Goal: Task Accomplishment & Management: Complete application form

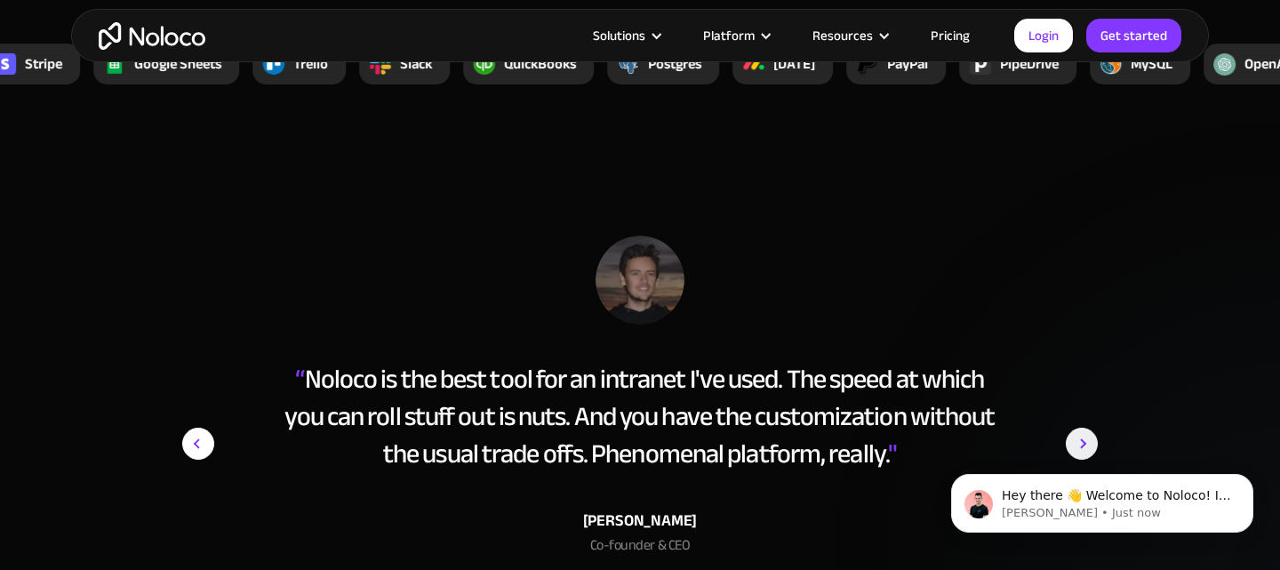
scroll to position [6875, 0]
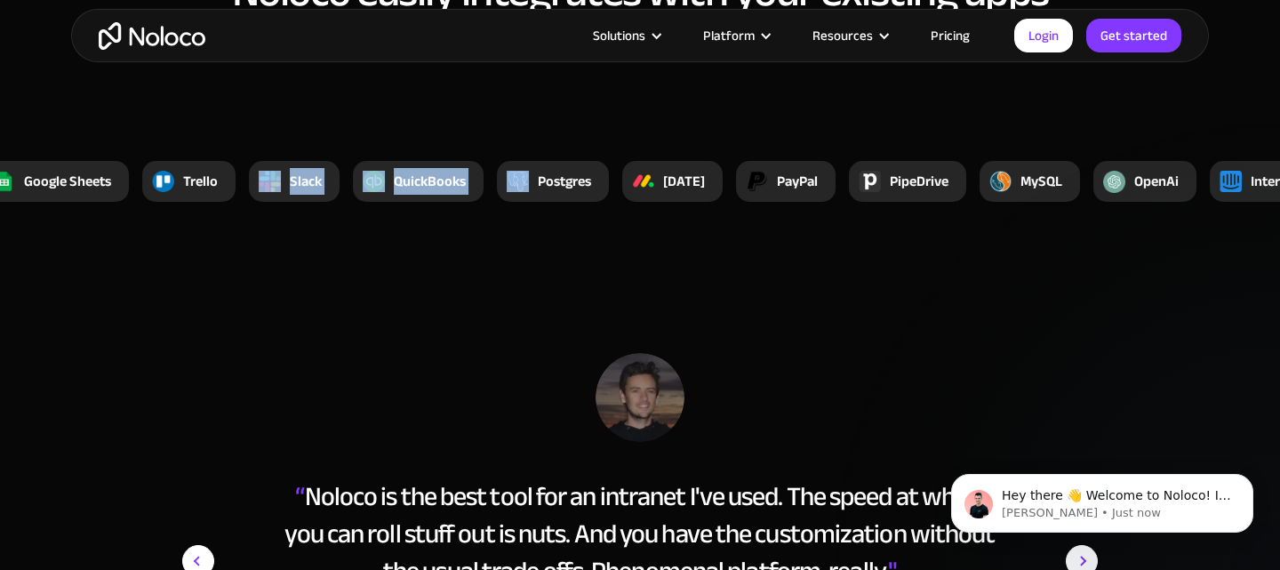
drag, startPoint x: 503, startPoint y: 164, endPoint x: 284, endPoint y: 170, distance: 219.6
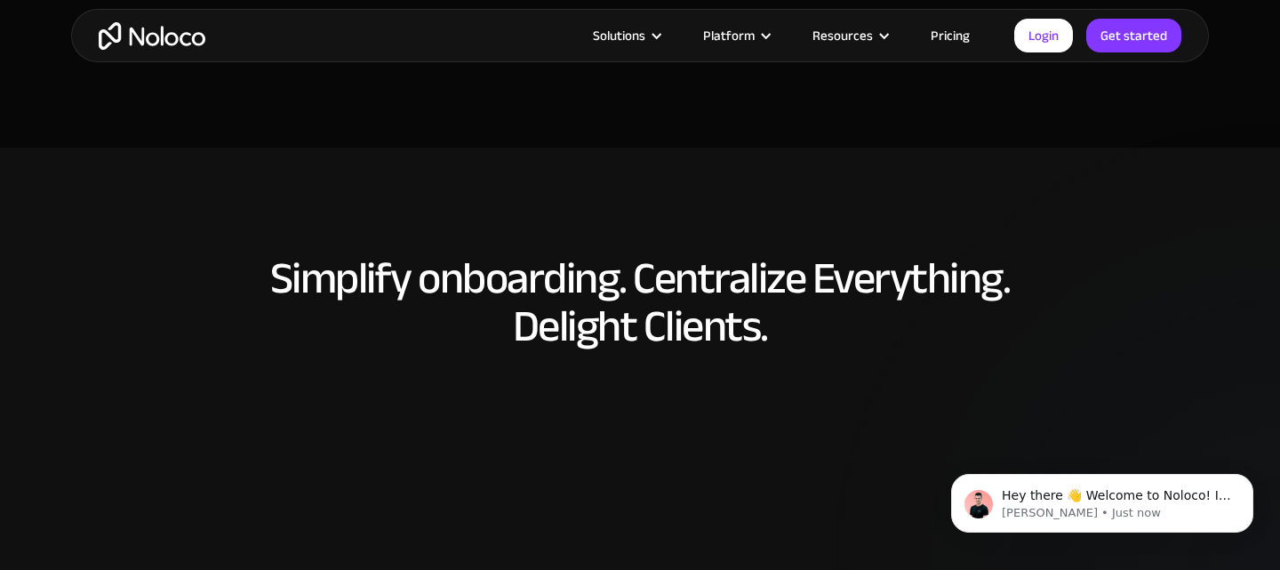
scroll to position [7684, 0]
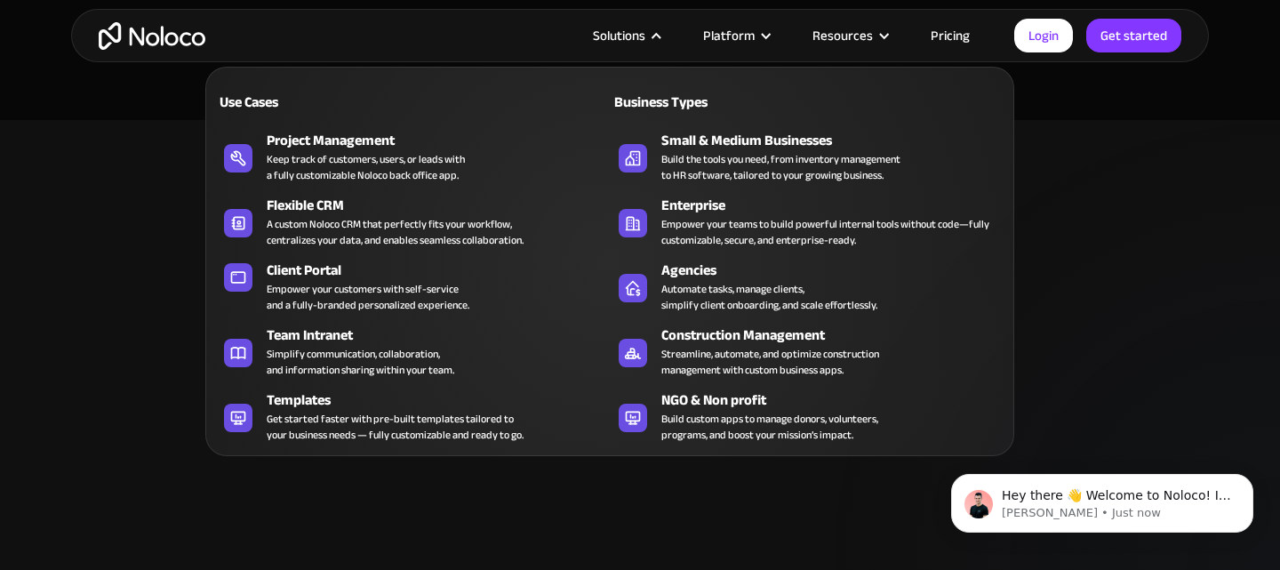
click at [645, 27] on div "Solutions" at bounding box center [619, 35] width 52 height 23
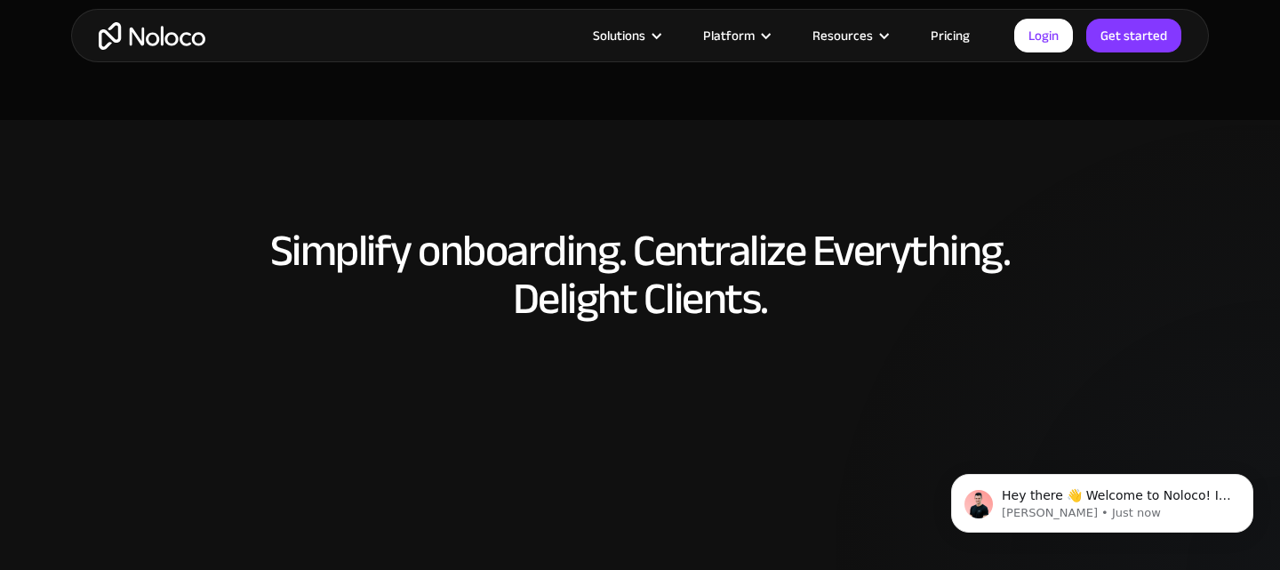
click at [660, 36] on div at bounding box center [656, 35] width 13 height 13
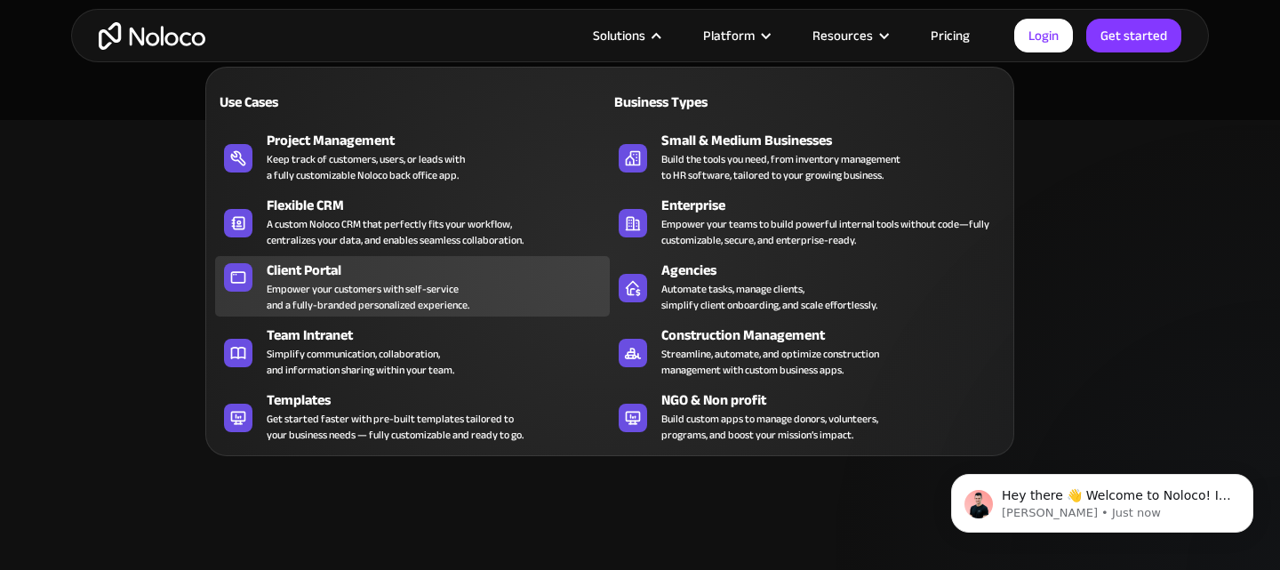
click at [436, 288] on div "Empower your customers with self-service and a fully-branded personalized exper…" at bounding box center [368, 297] width 203 height 32
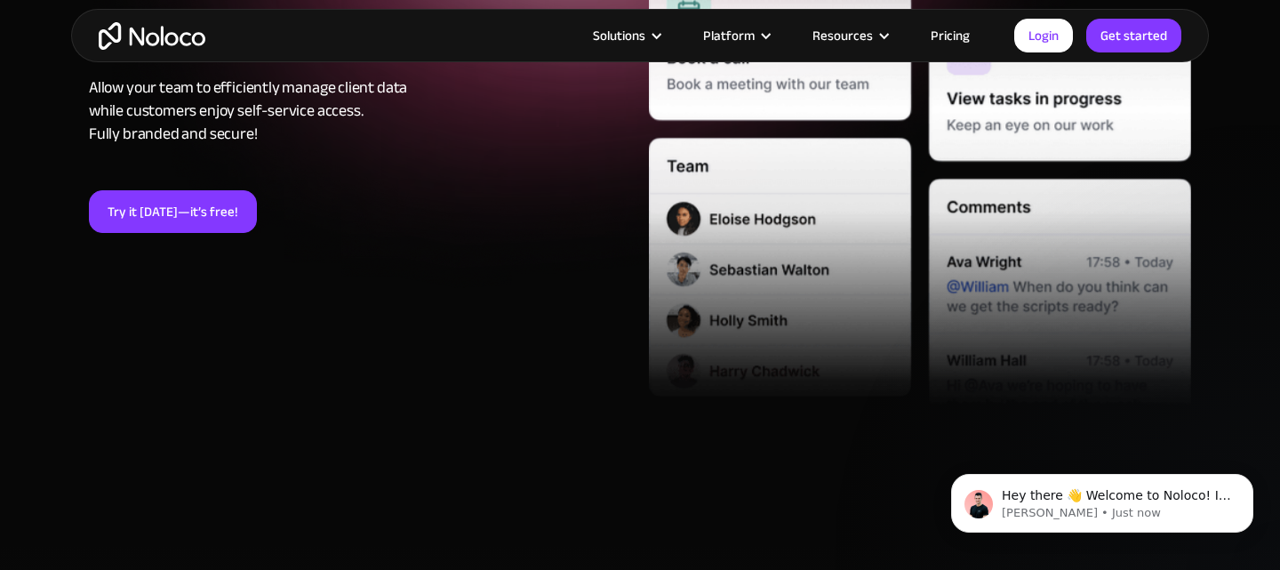
scroll to position [330, 0]
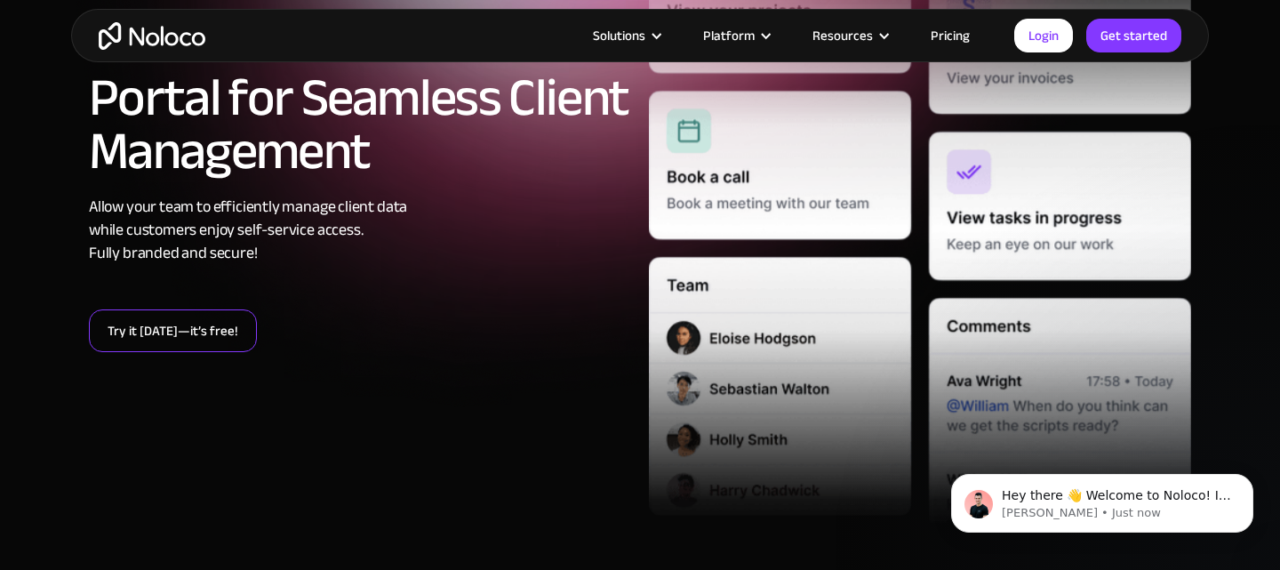
click at [207, 334] on link "Try it today—it’s free!" at bounding box center [173, 330] width 168 height 43
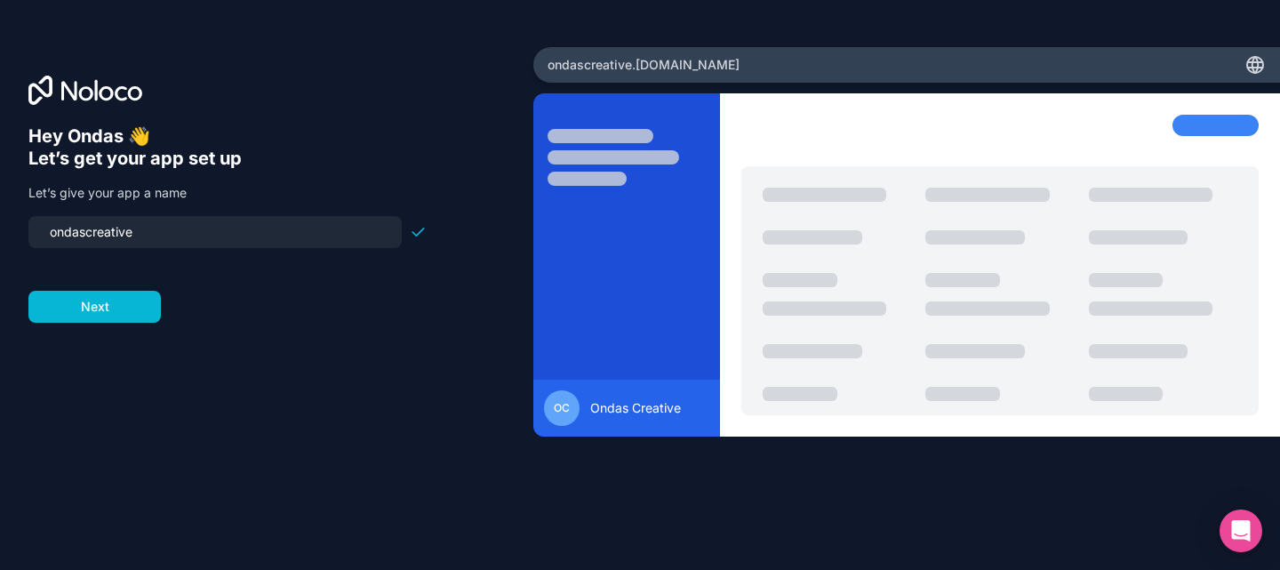
click at [157, 232] on input "ondascreative" at bounding box center [215, 232] width 352 height 25
click at [92, 235] on input "ondascreative" at bounding box center [215, 232] width 352 height 25
click at [92, 232] on input "ondas-reative" at bounding box center [215, 232] width 352 height 25
type input "ondascreative"
click at [116, 304] on form "ondascreative Next" at bounding box center [227, 269] width 398 height 107
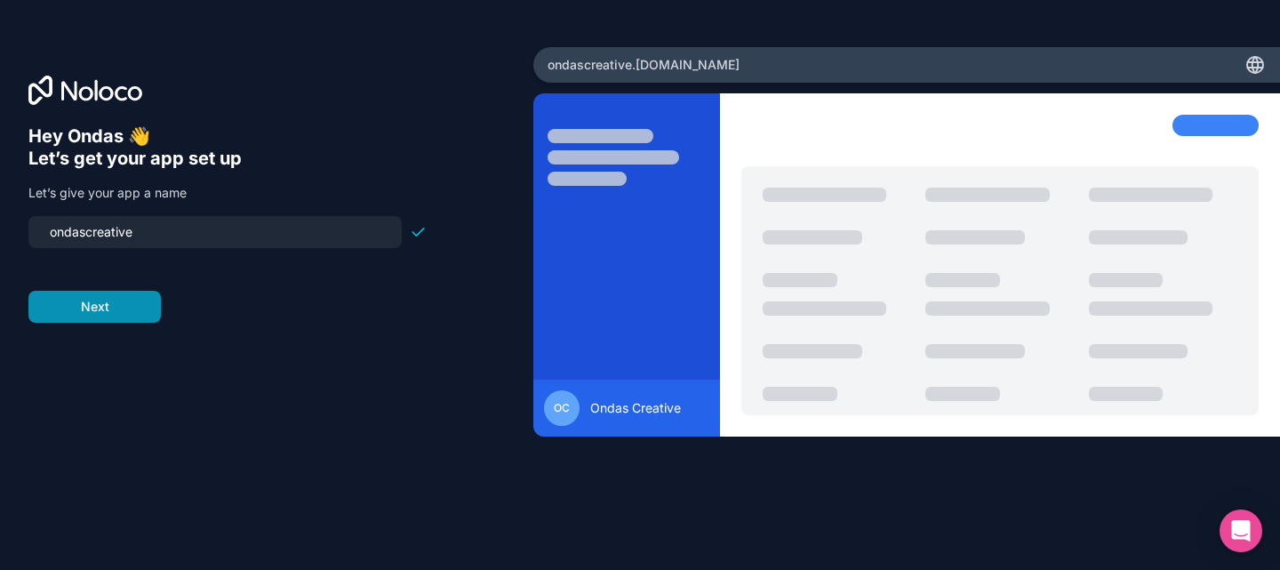
click at [109, 310] on button "Next" at bounding box center [94, 307] width 132 height 32
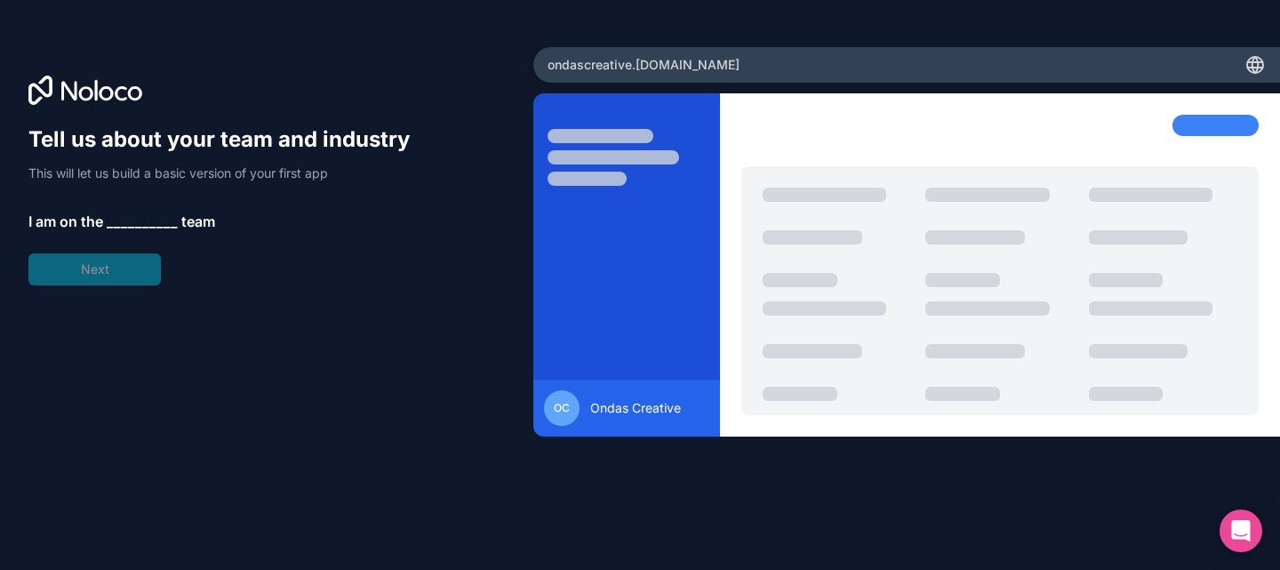
click at [132, 223] on span "__________" at bounding box center [142, 221] width 71 height 21
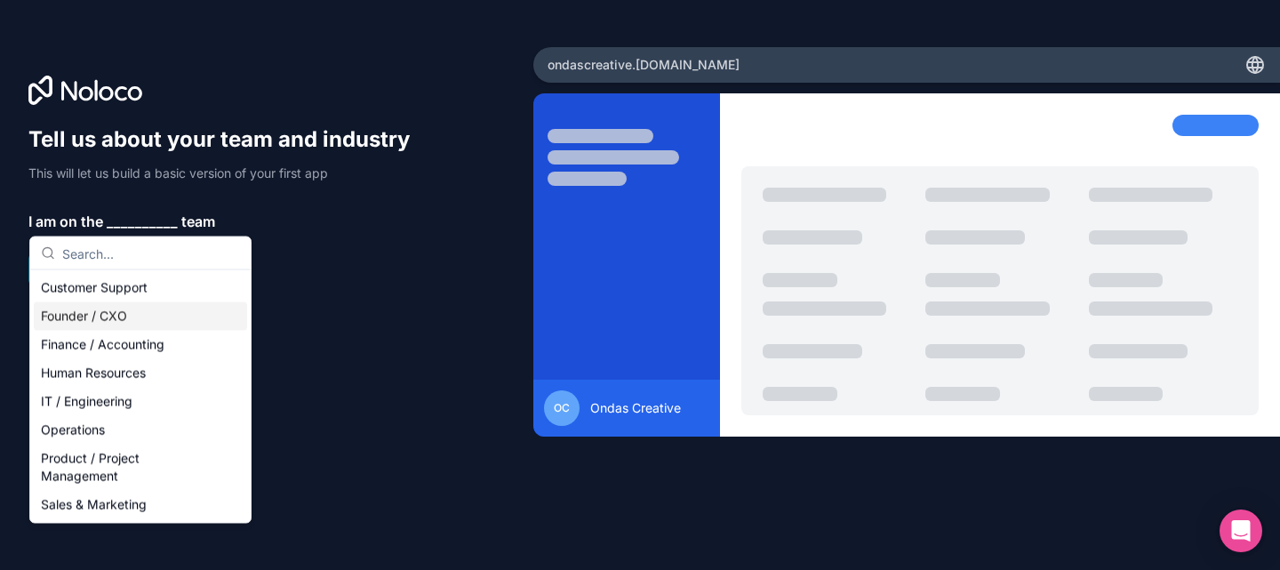
click at [145, 314] on div "Founder / CXO" at bounding box center [140, 316] width 213 height 28
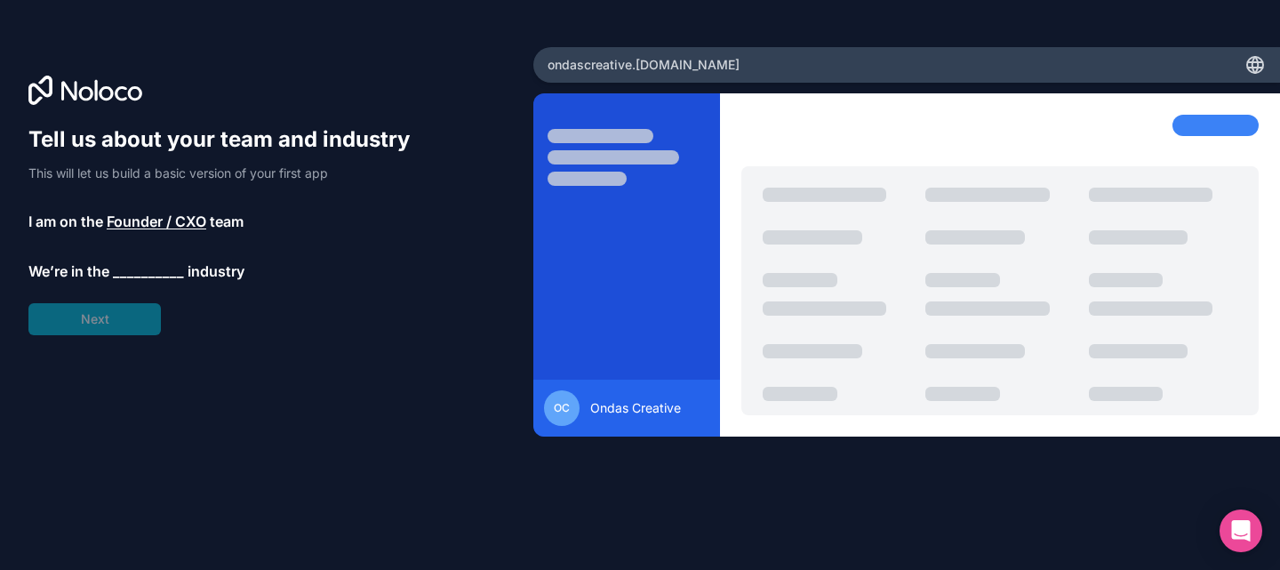
click at [140, 280] on span "__________" at bounding box center [148, 270] width 71 height 21
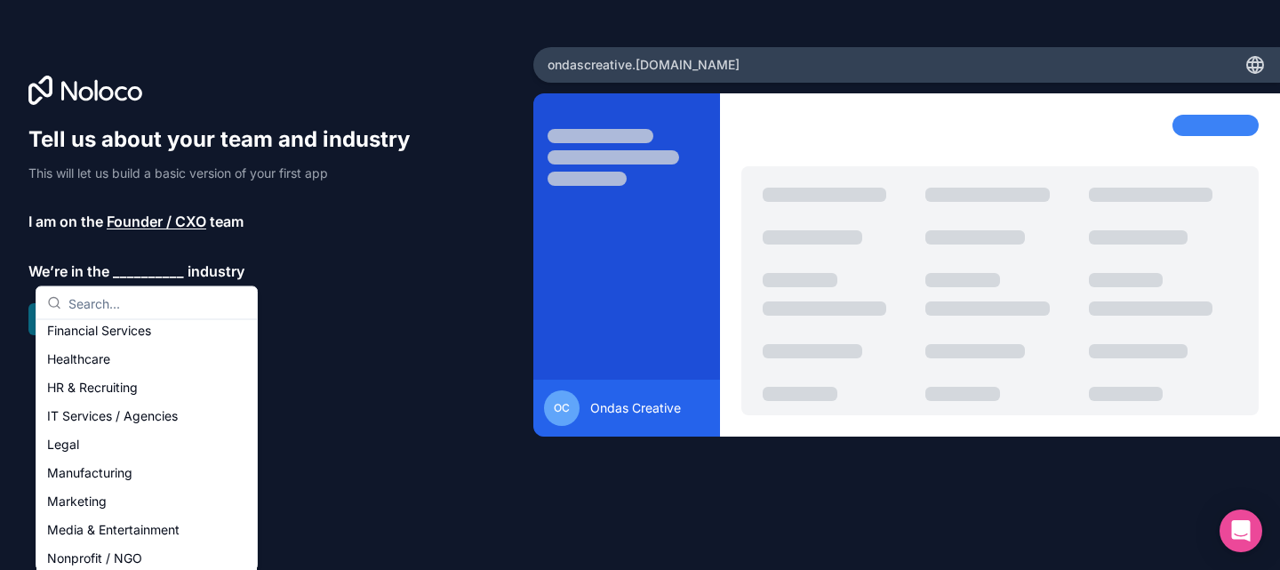
scroll to position [123, 0]
click at [136, 526] on div "Media & Entertainment" at bounding box center [146, 528] width 213 height 28
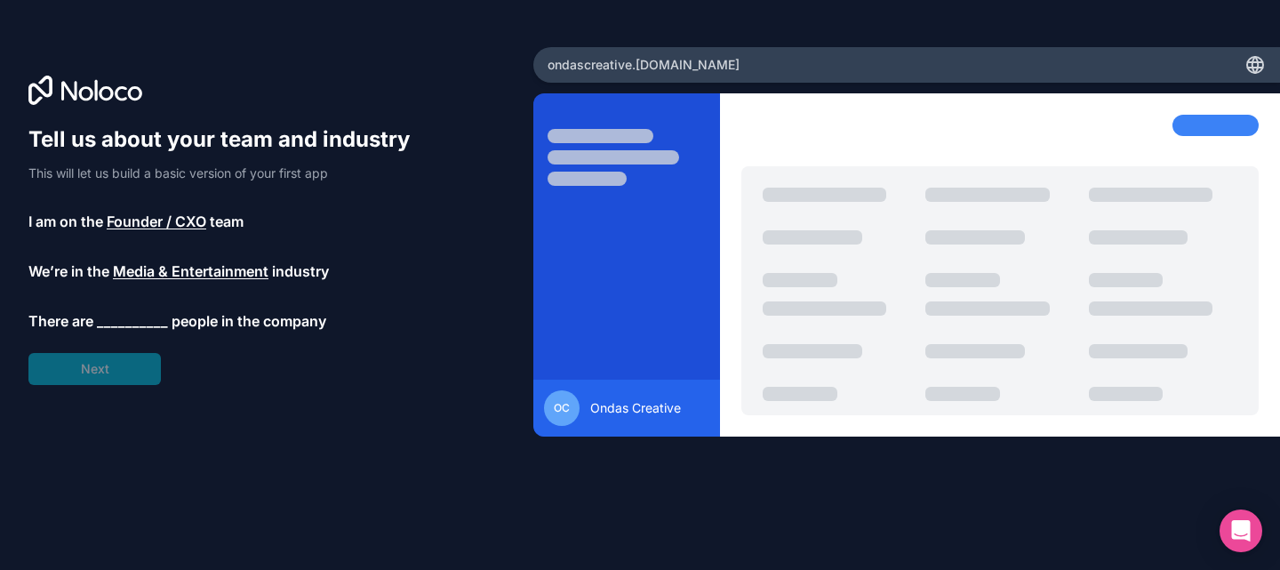
click at [199, 277] on span "Media & Entertainment" at bounding box center [191, 270] width 156 height 21
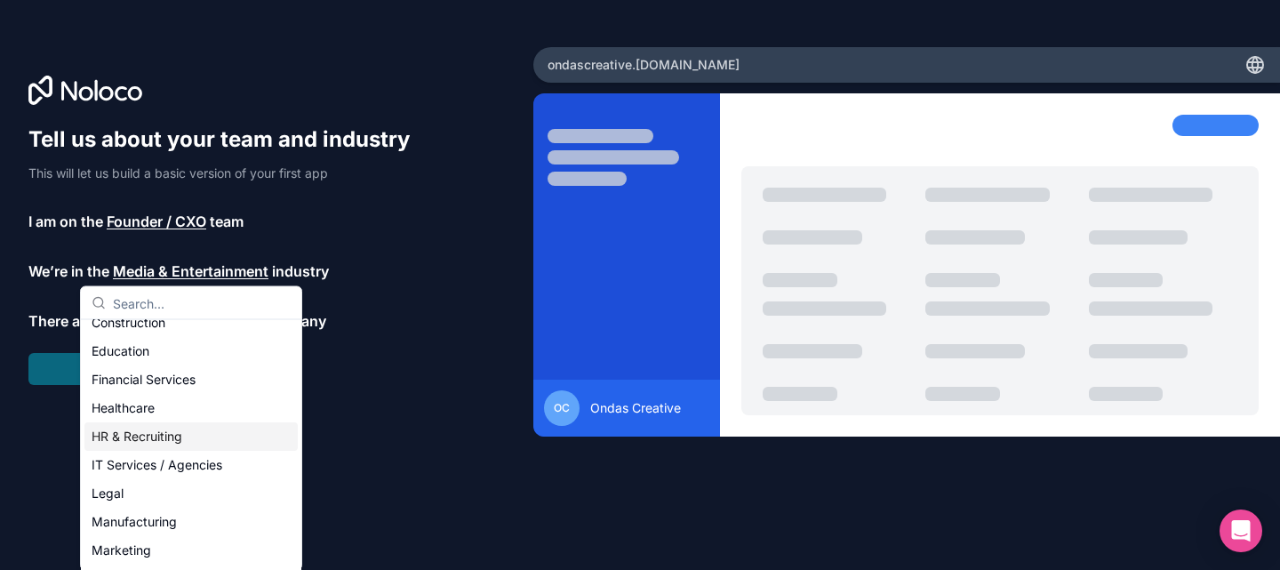
scroll to position [70, 0]
click at [138, 550] on div "Marketing" at bounding box center [190, 552] width 213 height 28
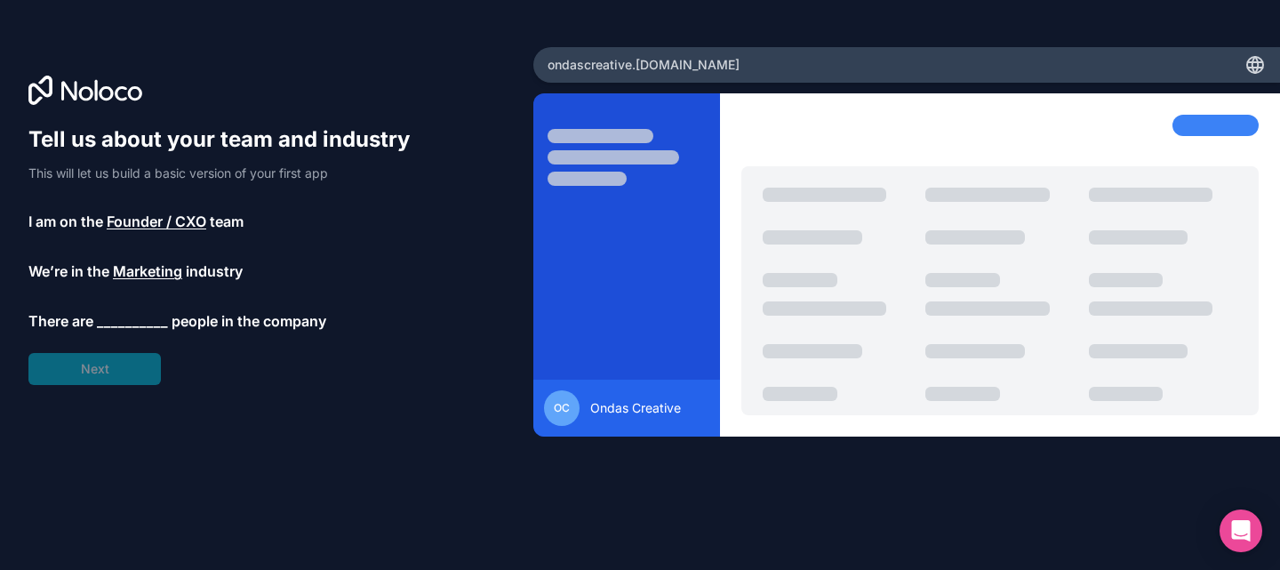
click at [132, 322] on span "__________" at bounding box center [132, 320] width 71 height 21
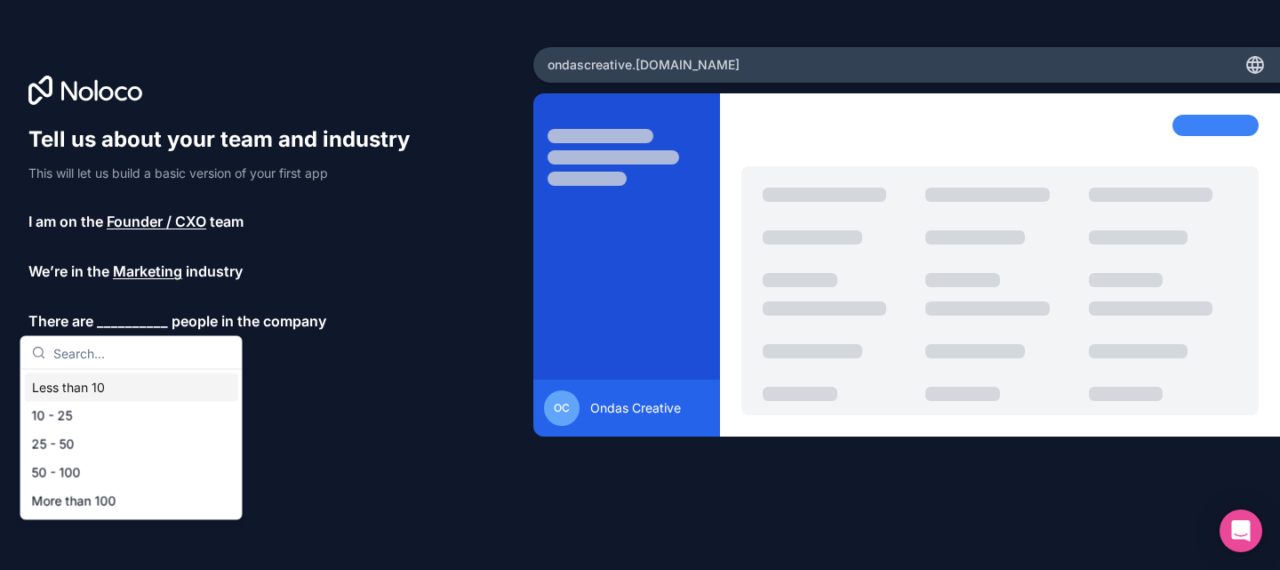
click at [130, 388] on div "Less than 10" at bounding box center [131, 387] width 213 height 28
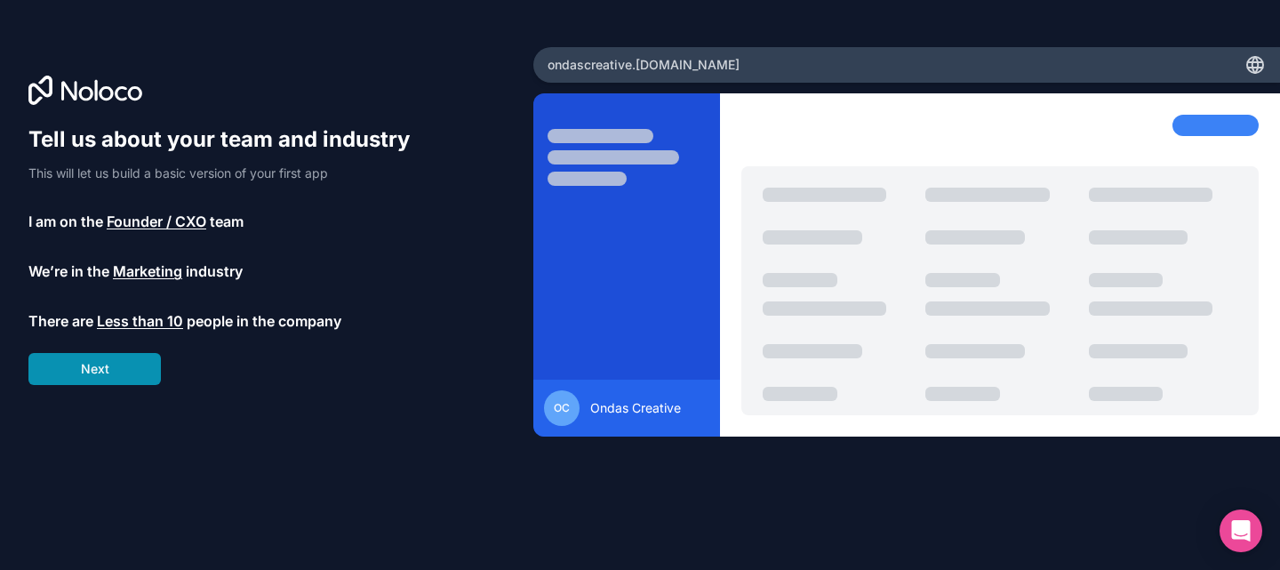
click at [122, 372] on button "Next" at bounding box center [94, 369] width 132 height 32
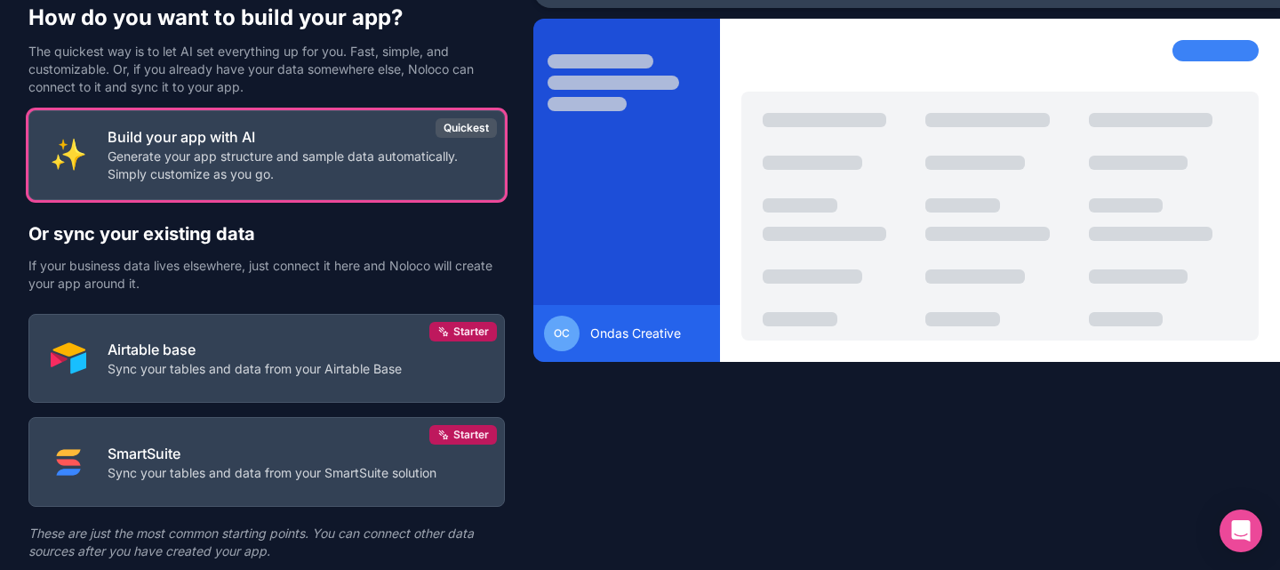
scroll to position [117, 0]
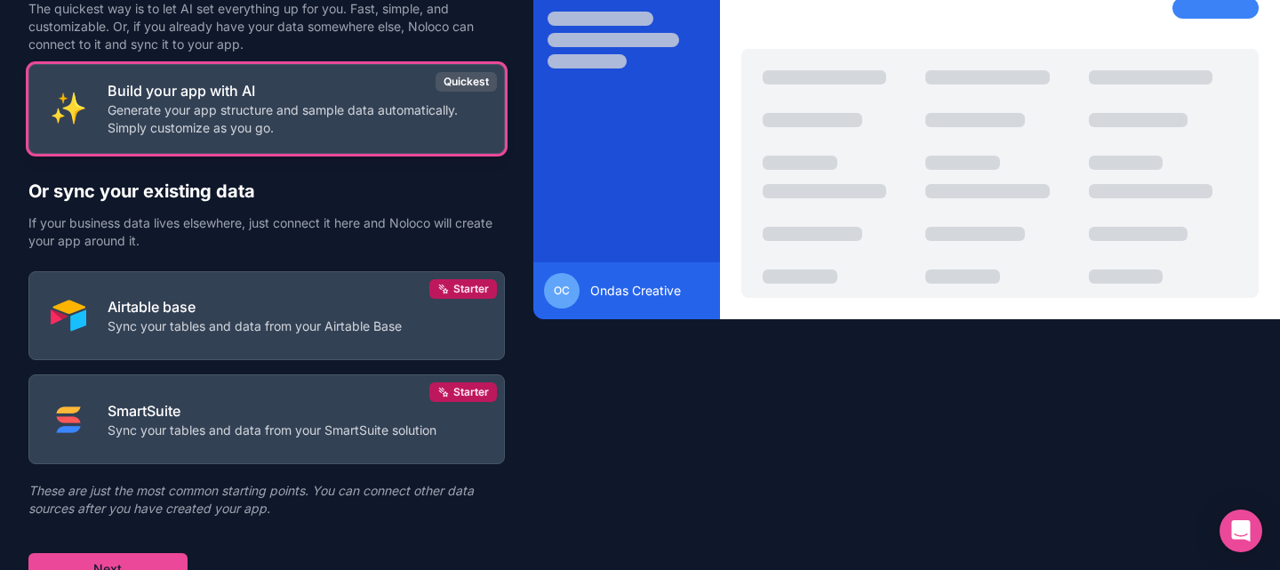
click at [252, 117] on p "Generate your app structure and sample data automatically. Simply customize as …" at bounding box center [295, 119] width 375 height 36
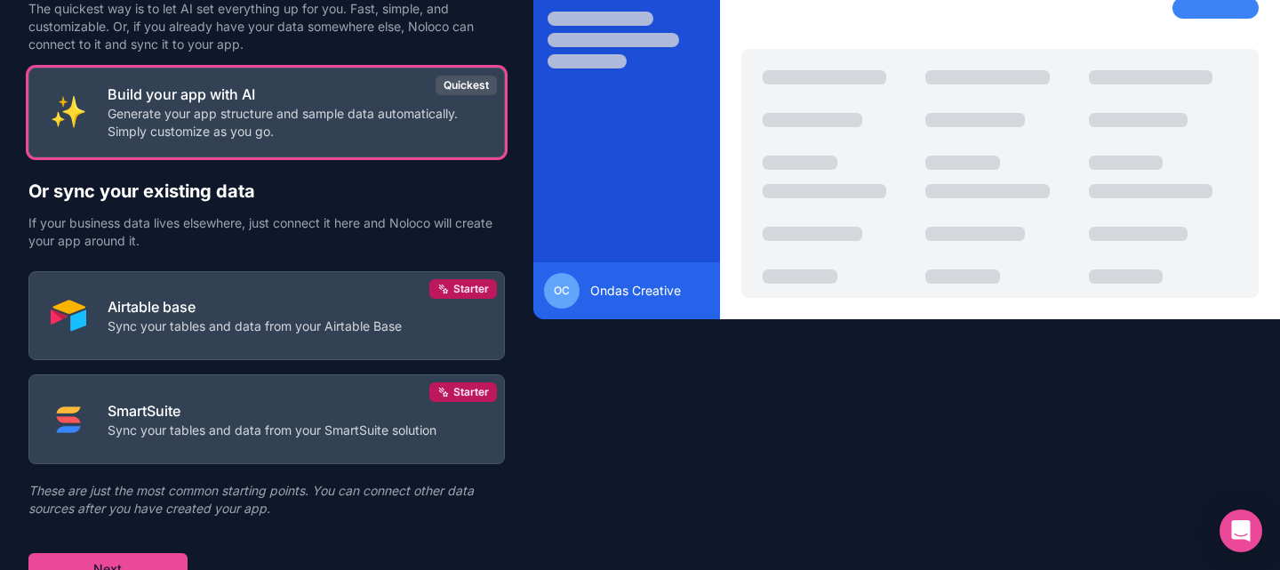
scroll to position [132, 0]
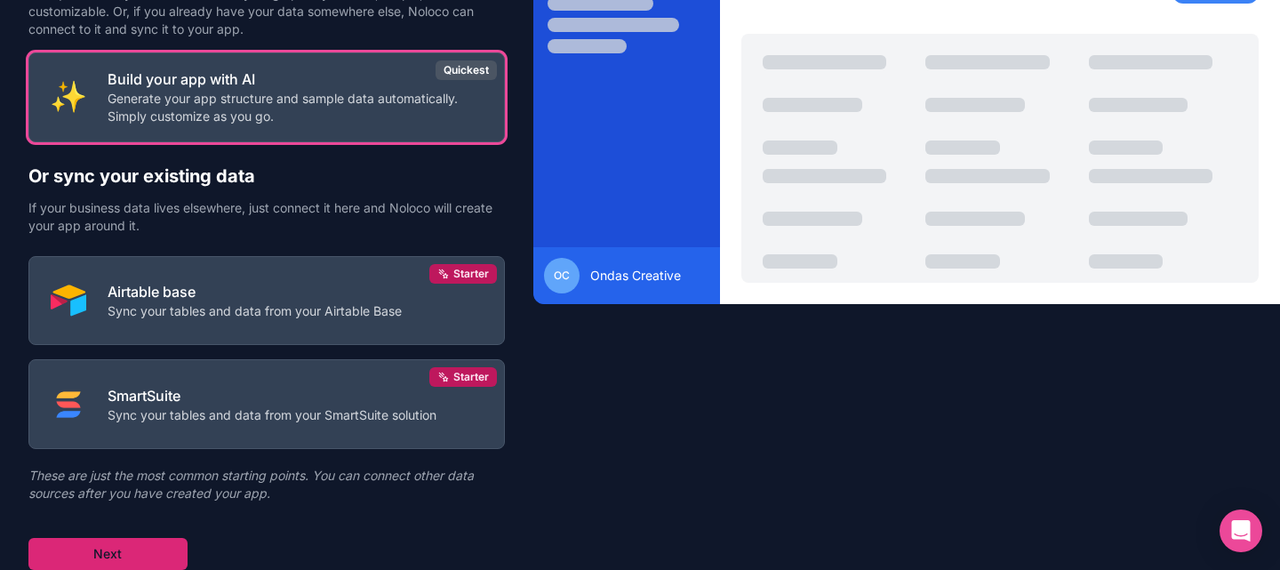
click at [129, 552] on button "Next" at bounding box center [107, 554] width 159 height 32
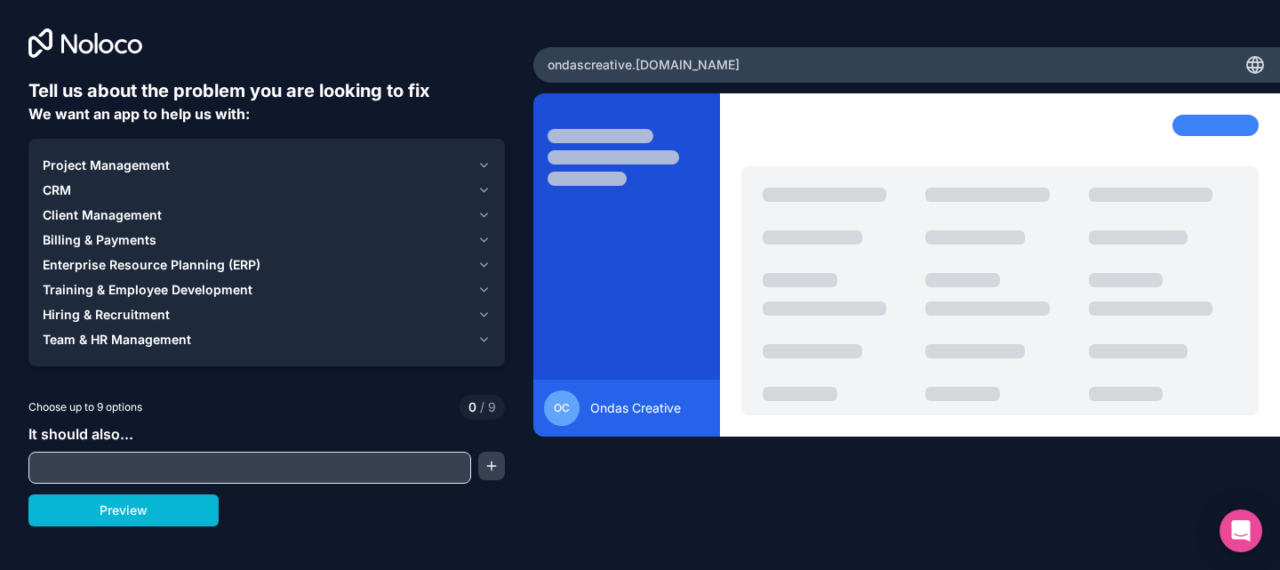
click at [135, 460] on input "text" at bounding box center [250, 467] width 434 height 25
click at [462, 158] on div "Project Management" at bounding box center [257, 165] width 428 height 18
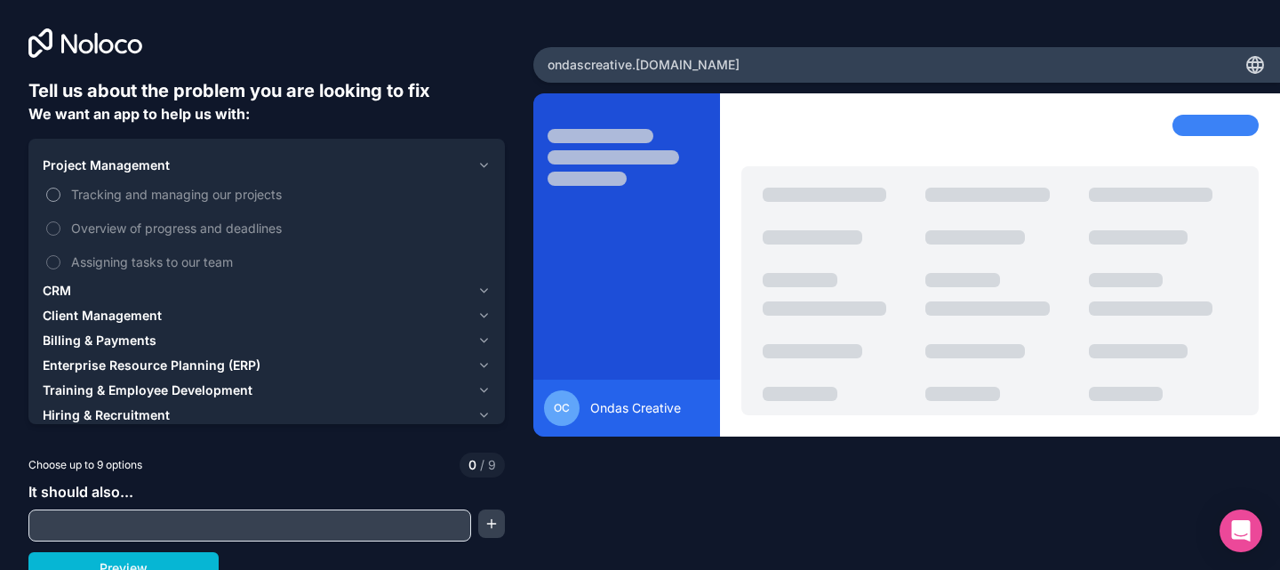
click at [182, 202] on span "Tracking and managing our projects" at bounding box center [279, 194] width 416 height 19
click at [60, 202] on button "Tracking and managing our projects" at bounding box center [53, 195] width 14 height 14
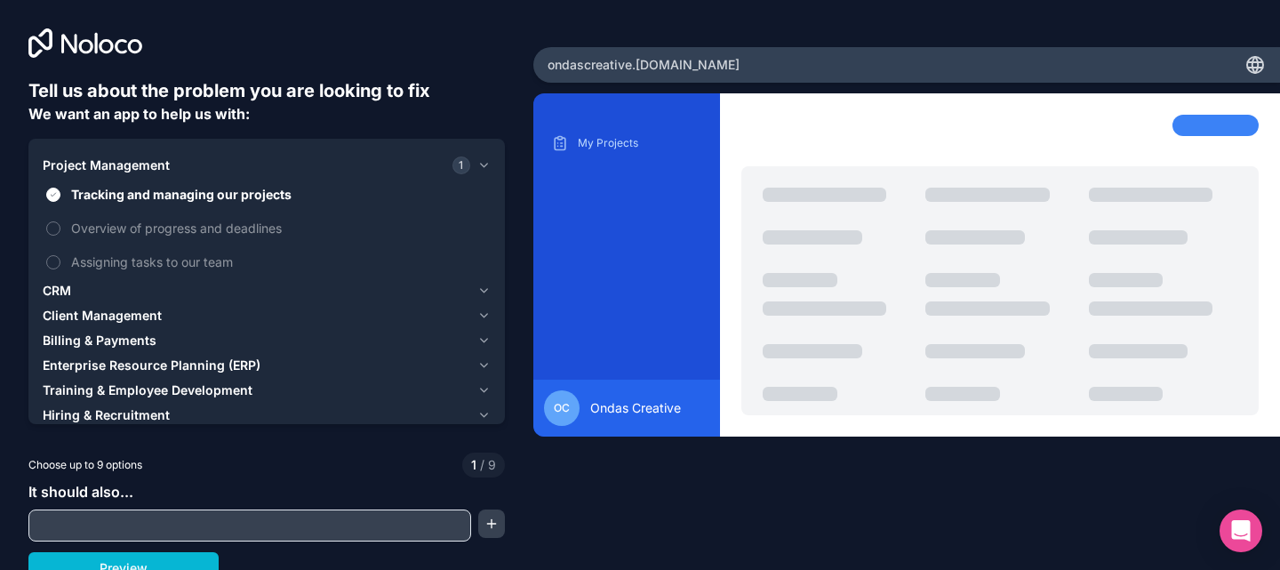
click at [179, 282] on div "CRM" at bounding box center [257, 291] width 428 height 18
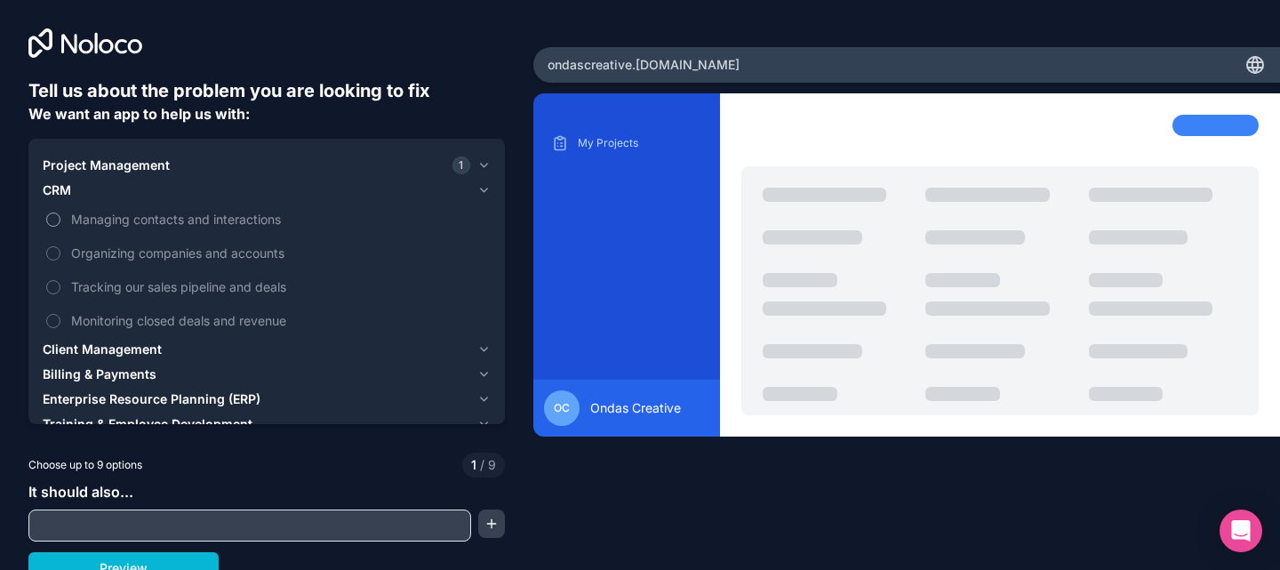
click at [170, 224] on span "Managing contacts and interactions" at bounding box center [279, 219] width 416 height 19
click at [60, 224] on button "Managing contacts and interactions" at bounding box center [53, 219] width 14 height 14
click at [191, 170] on div "Project Management 1" at bounding box center [257, 165] width 428 height 18
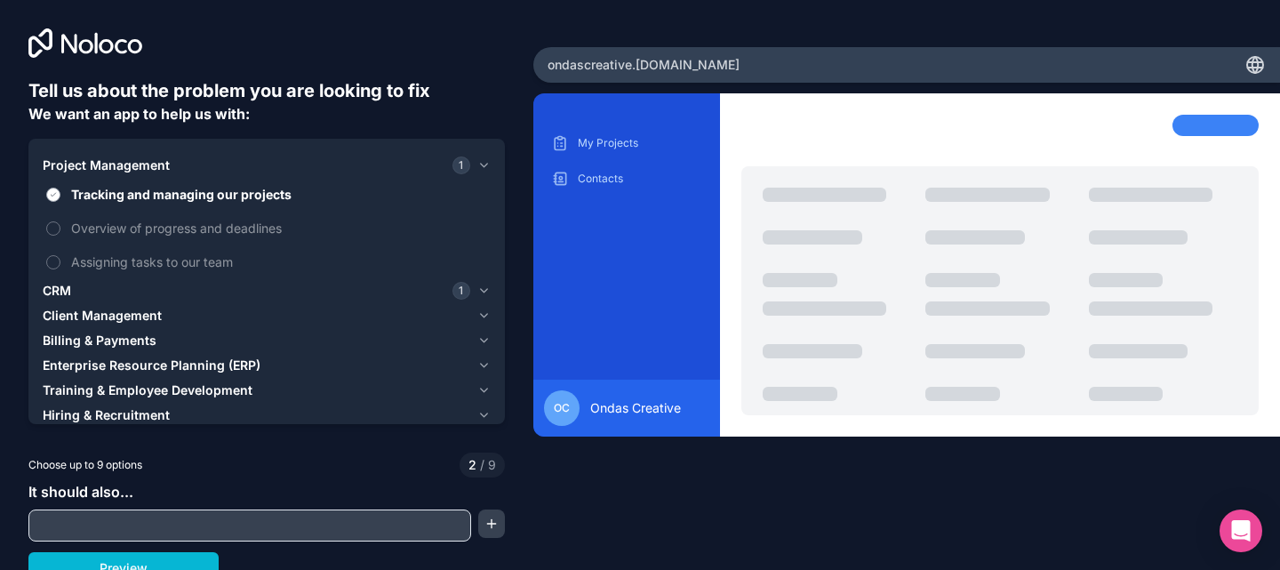
click at [186, 196] on span "Tracking and managing our projects" at bounding box center [279, 194] width 416 height 19
click at [60, 196] on button "Tracking and managing our projects" at bounding box center [53, 195] width 14 height 14
click at [169, 292] on div "CRM 1" at bounding box center [257, 291] width 428 height 18
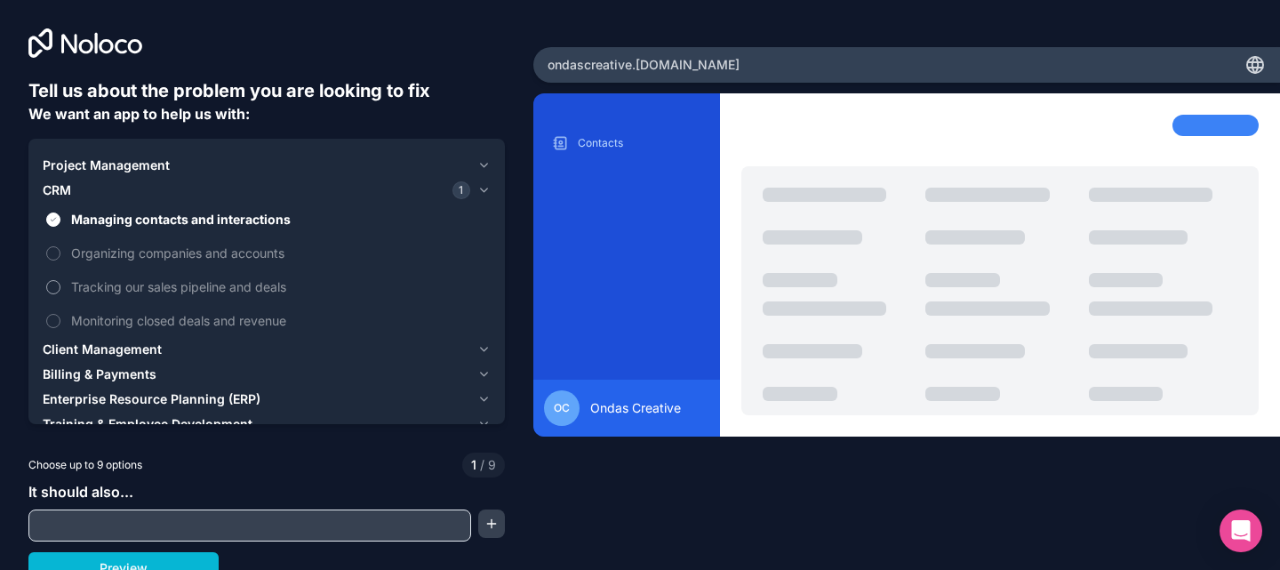
click at [172, 287] on span "Tracking our sales pipeline and deals" at bounding box center [279, 286] width 416 height 19
click at [60, 287] on button "Tracking our sales pipeline and deals" at bounding box center [53, 287] width 14 height 14
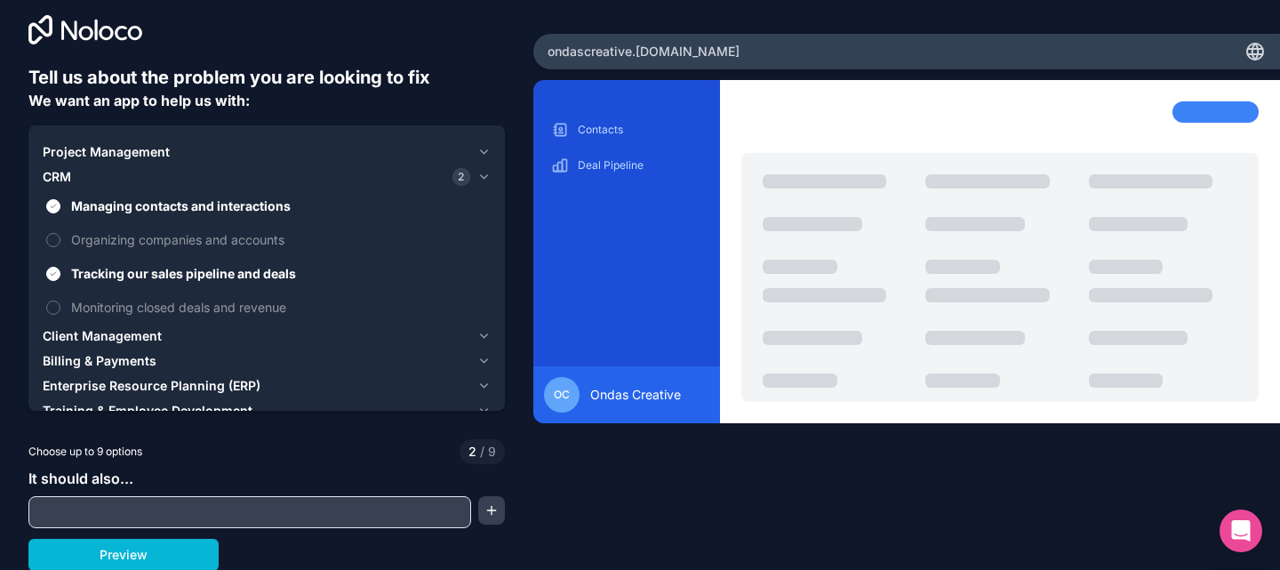
click at [168, 334] on div "Client Management" at bounding box center [257, 336] width 428 height 18
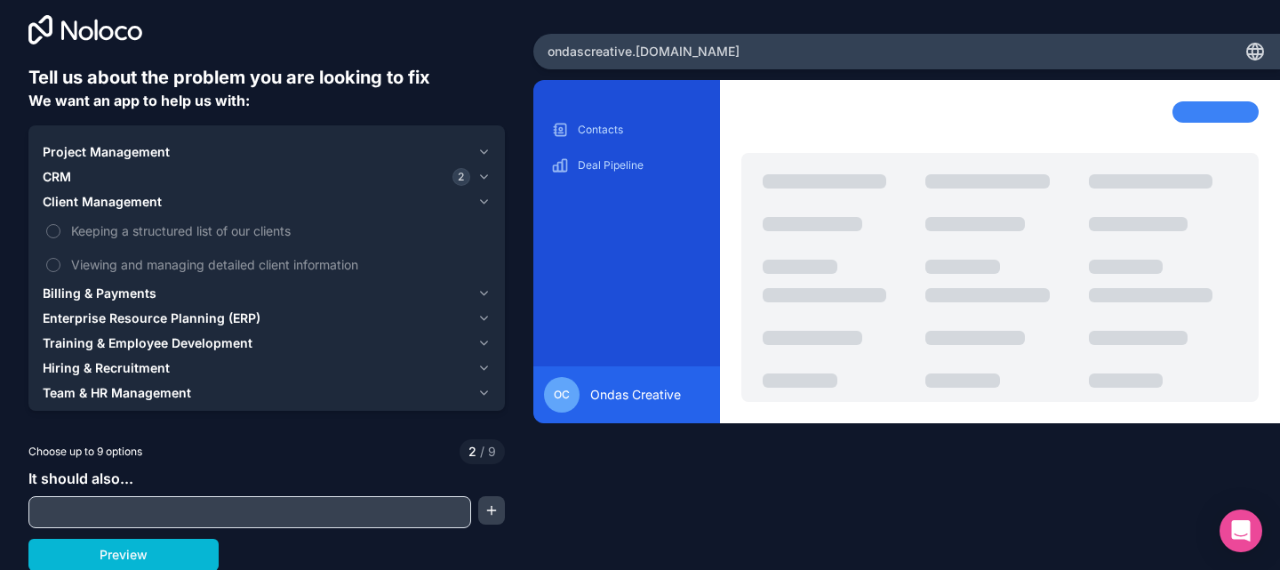
click at [152, 287] on span "Billing & Payments" at bounding box center [100, 293] width 114 height 18
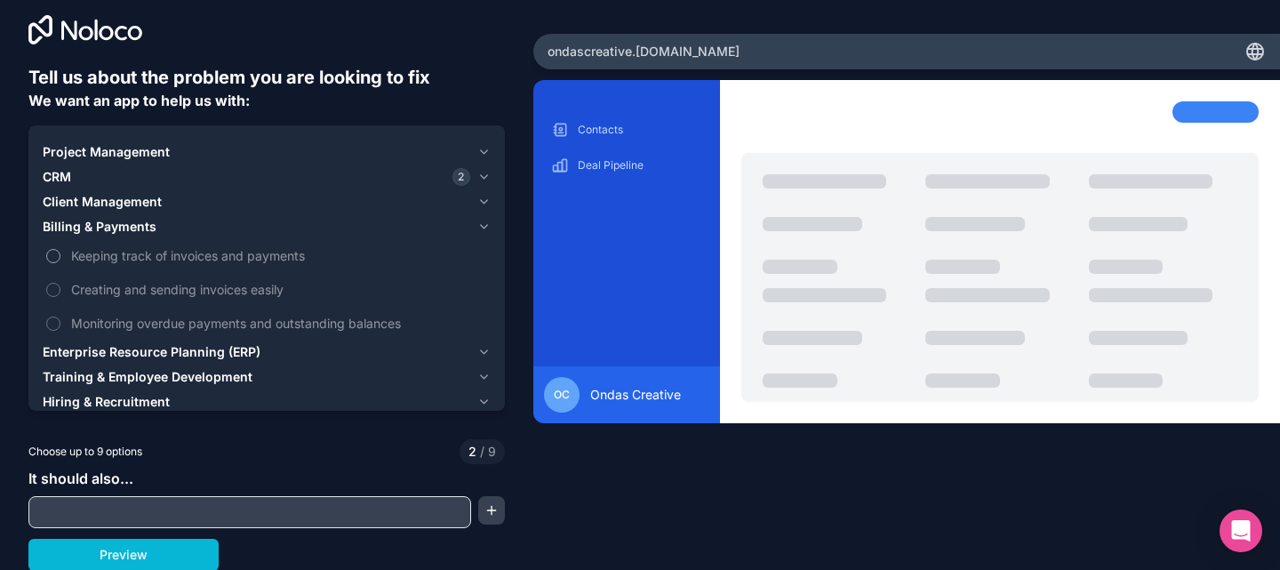
click at [167, 253] on span "Keeping track of invoices and payments" at bounding box center [279, 255] width 416 height 19
click at [60, 253] on button "Keeping track of invoices and payments" at bounding box center [53, 256] width 14 height 14
click at [162, 284] on span "Creating and sending invoices easily" at bounding box center [279, 289] width 416 height 19
click at [60, 284] on button "Creating and sending invoices easily" at bounding box center [53, 290] width 14 height 14
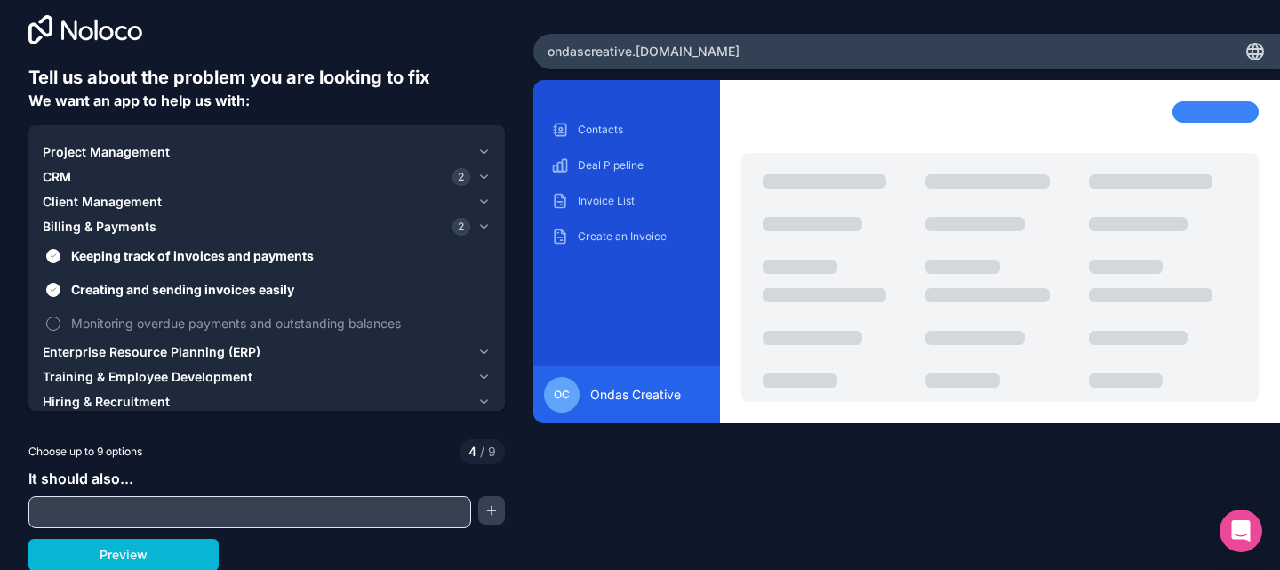
click at [159, 325] on span "Monitoring overdue payments and outstanding balances" at bounding box center [279, 323] width 416 height 19
click at [60, 325] on button "Monitoring overdue payments and outstanding balances" at bounding box center [53, 323] width 14 height 14
click at [158, 355] on span "Enterprise Resource Planning (ERP)" at bounding box center [152, 352] width 218 height 18
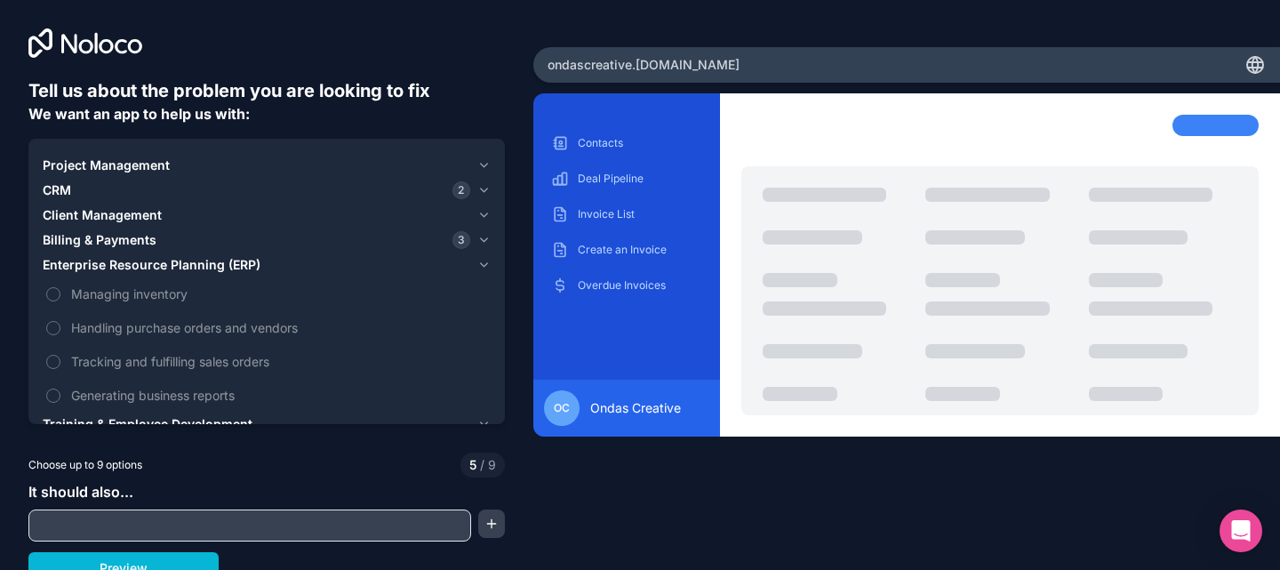
scroll to position [1, 0]
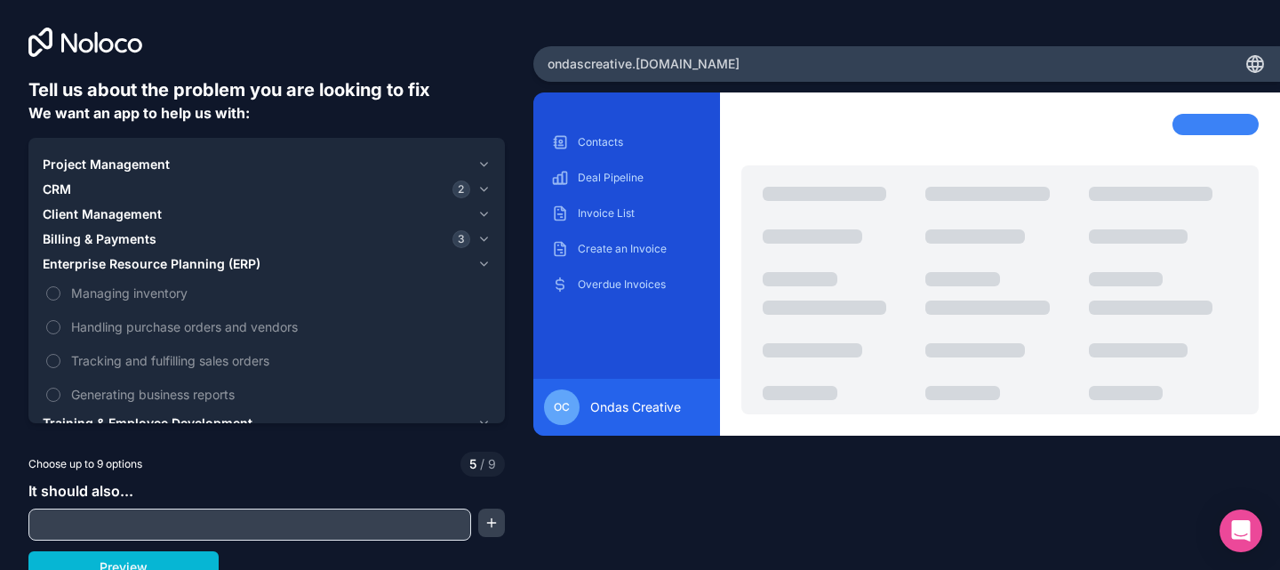
click at [202, 260] on span "Enterprise Resource Planning (ERP)" at bounding box center [152, 264] width 218 height 18
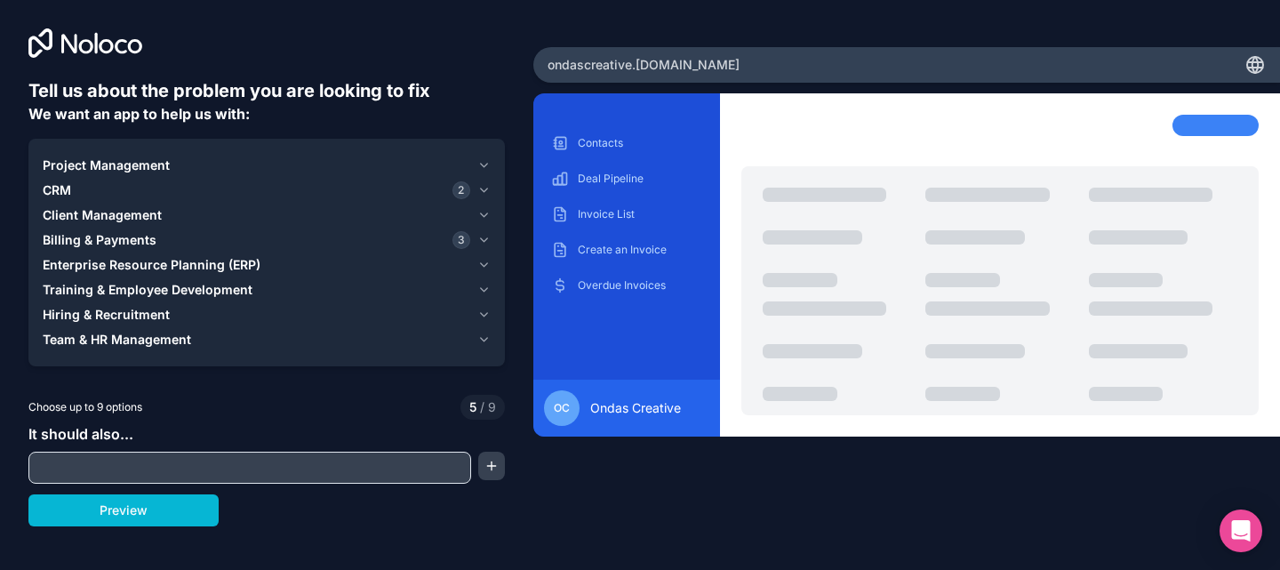
scroll to position [0, 0]
click at [202, 291] on span "Training & Employee Development" at bounding box center [148, 290] width 210 height 18
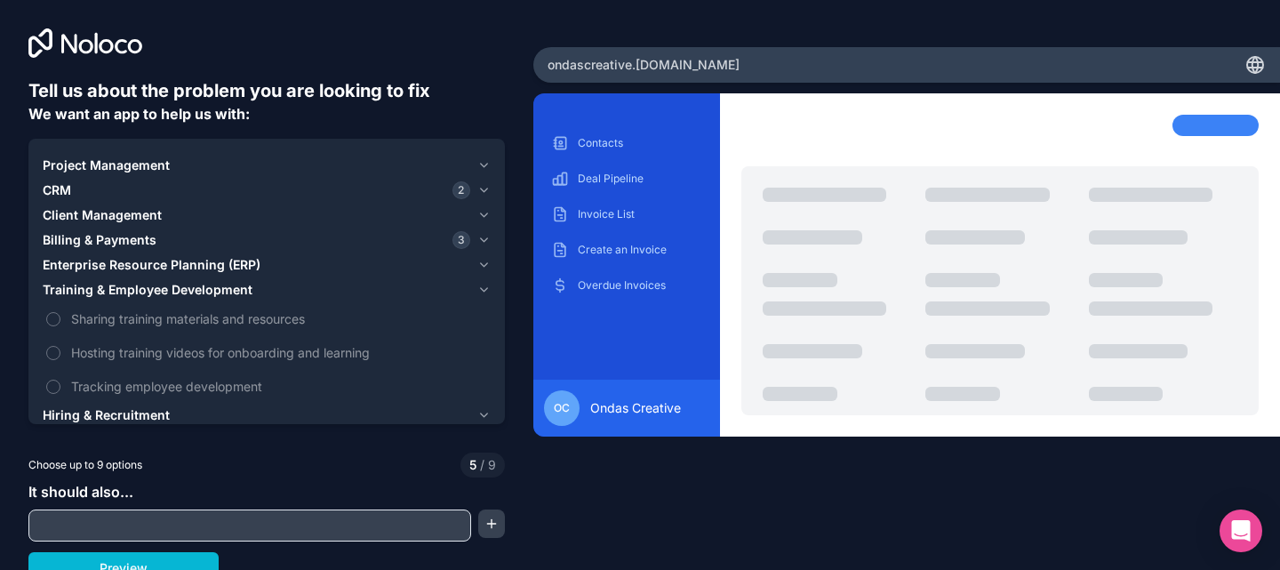
click at [202, 291] on span "Training & Employee Development" at bounding box center [148, 290] width 210 height 18
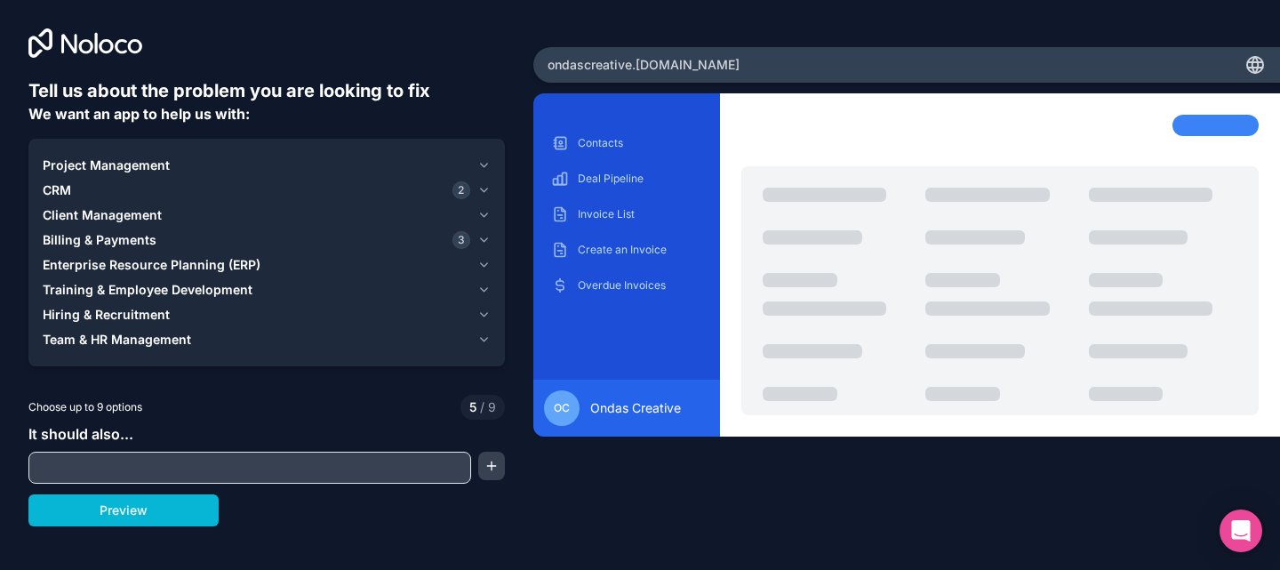
click at [187, 316] on div "Hiring & Recruitment" at bounding box center [257, 315] width 428 height 18
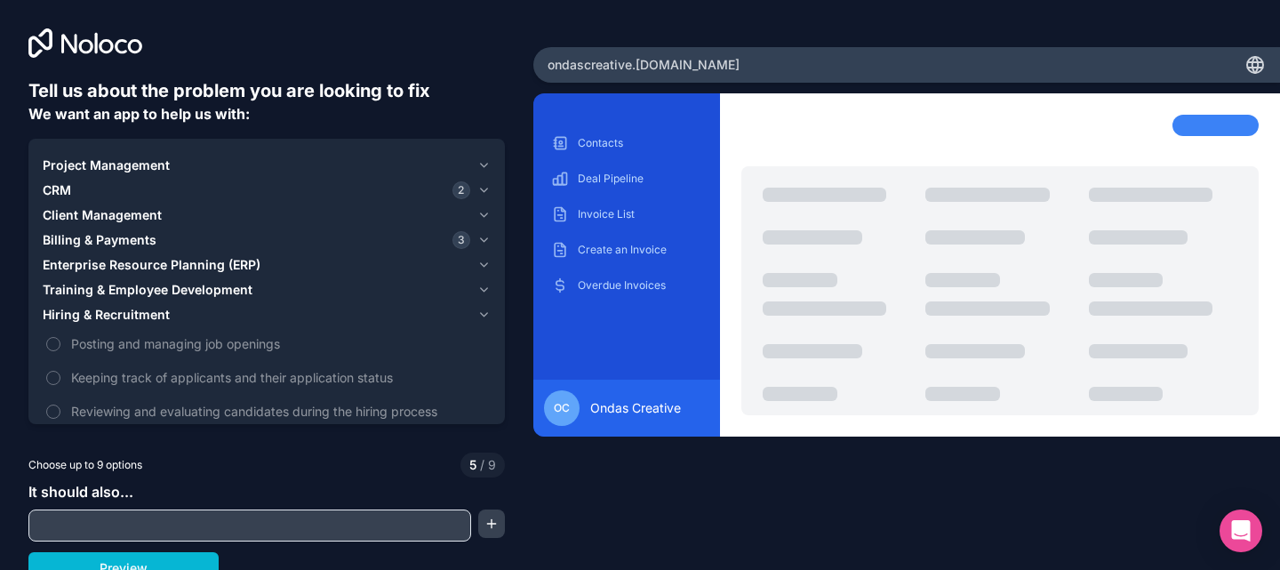
click at [187, 315] on div "Hiring & Recruitment" at bounding box center [257, 315] width 428 height 18
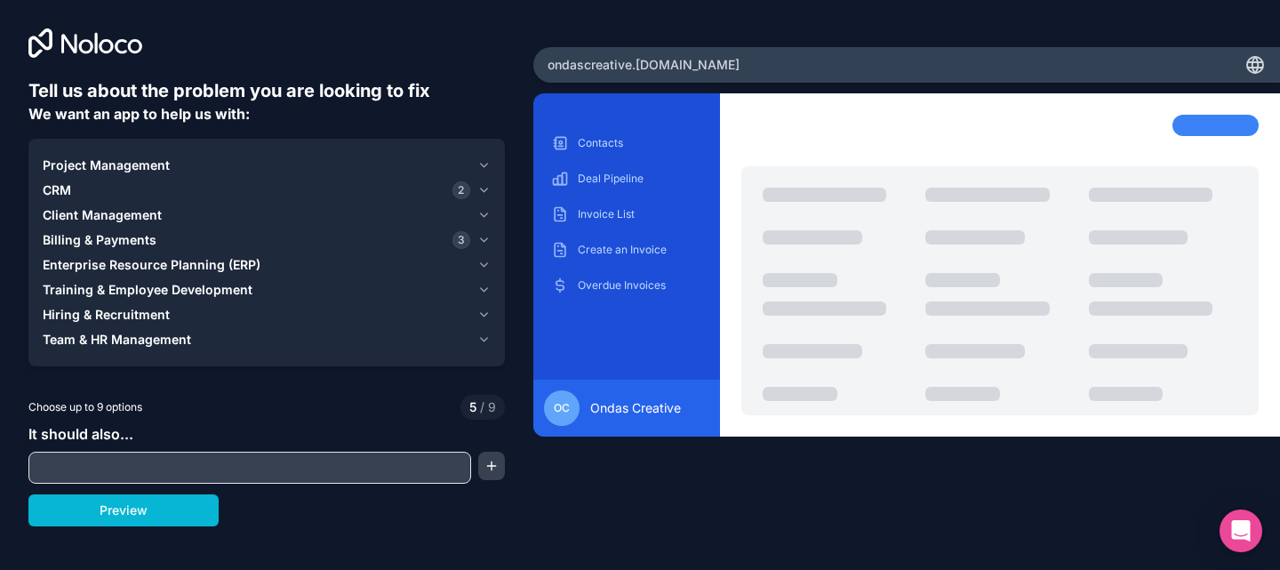
click at [186, 346] on span "Team & HR Management" at bounding box center [117, 340] width 148 height 18
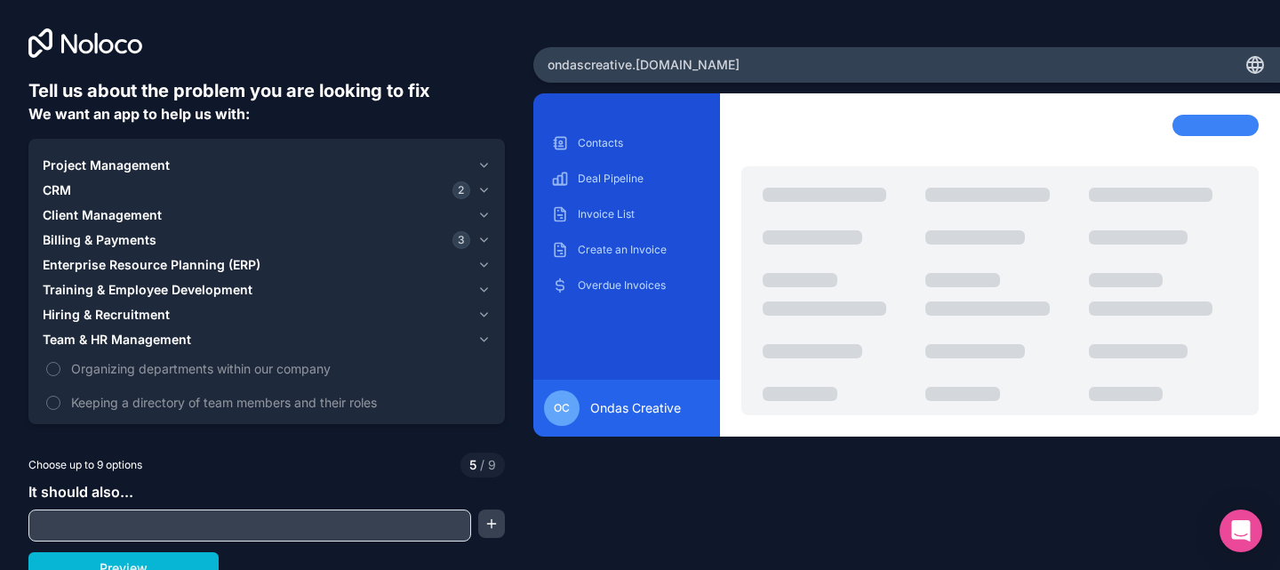
scroll to position [13, 0]
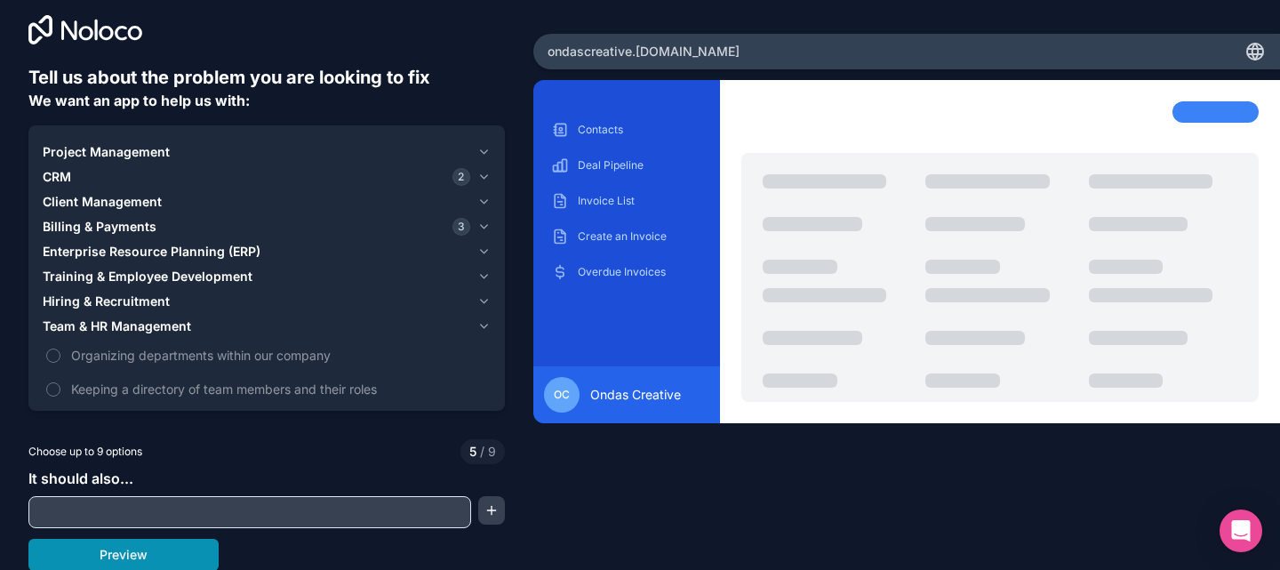
click at [165, 555] on button "Preview" at bounding box center [123, 555] width 190 height 32
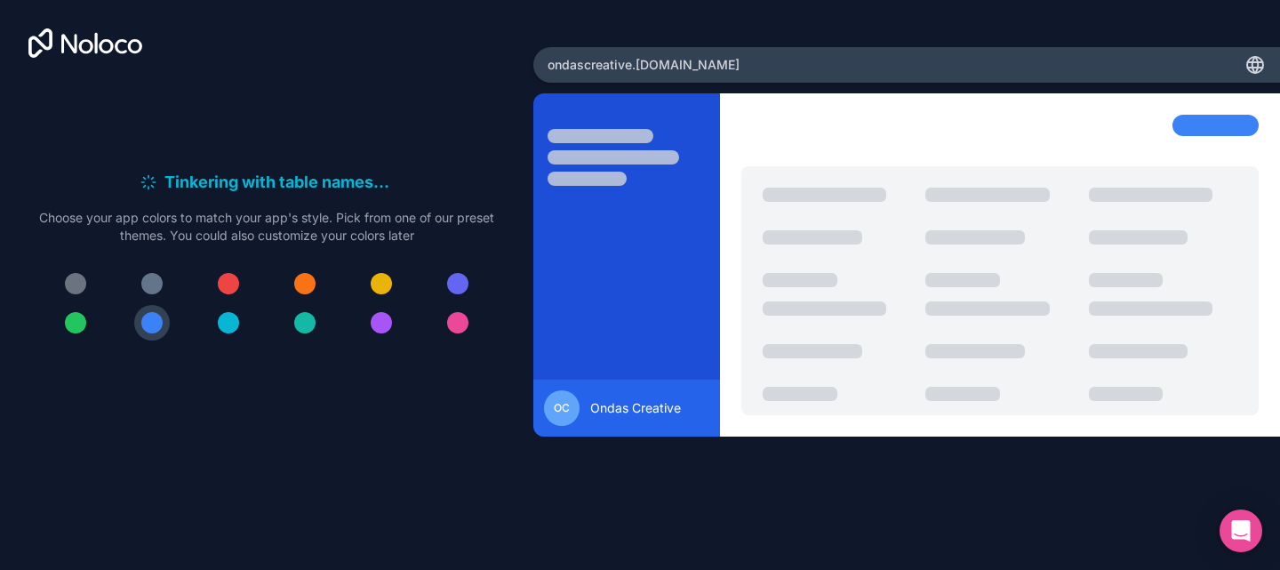
click at [78, 323] on div at bounding box center [75, 322] width 21 height 21
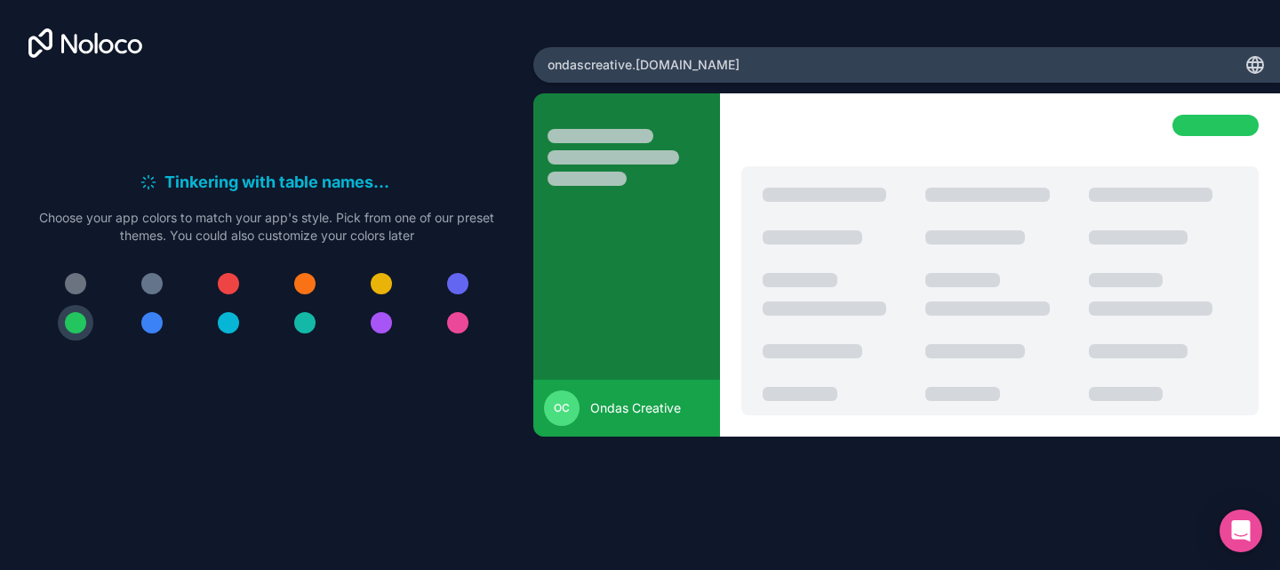
click at [157, 279] on div at bounding box center [151, 283] width 21 height 21
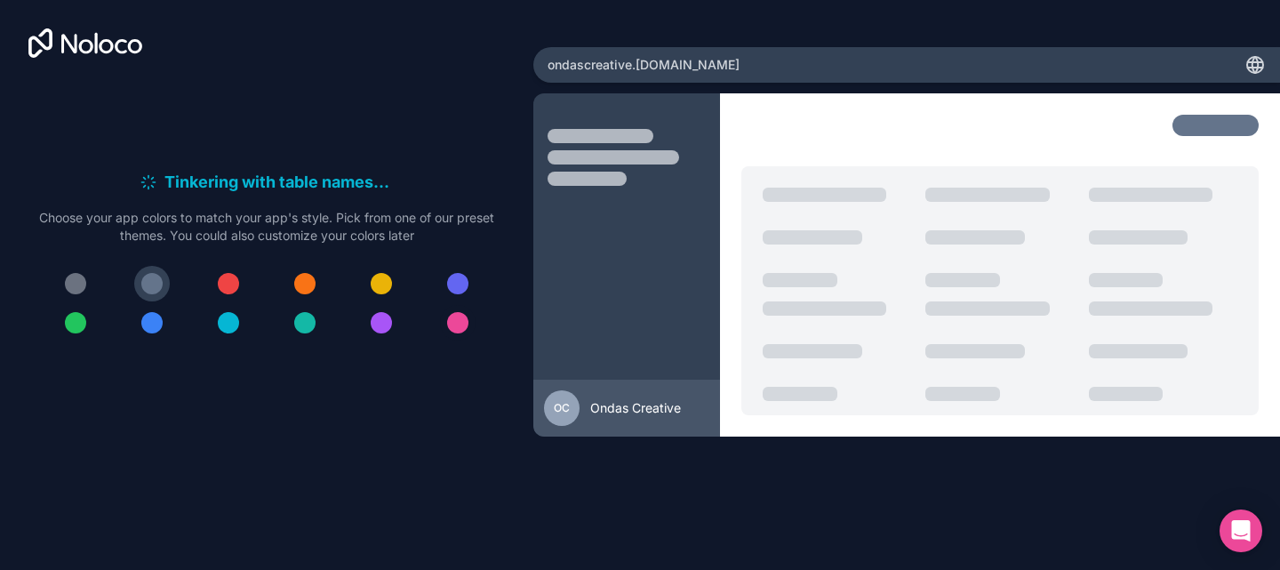
click at [463, 325] on div at bounding box center [457, 322] width 21 height 21
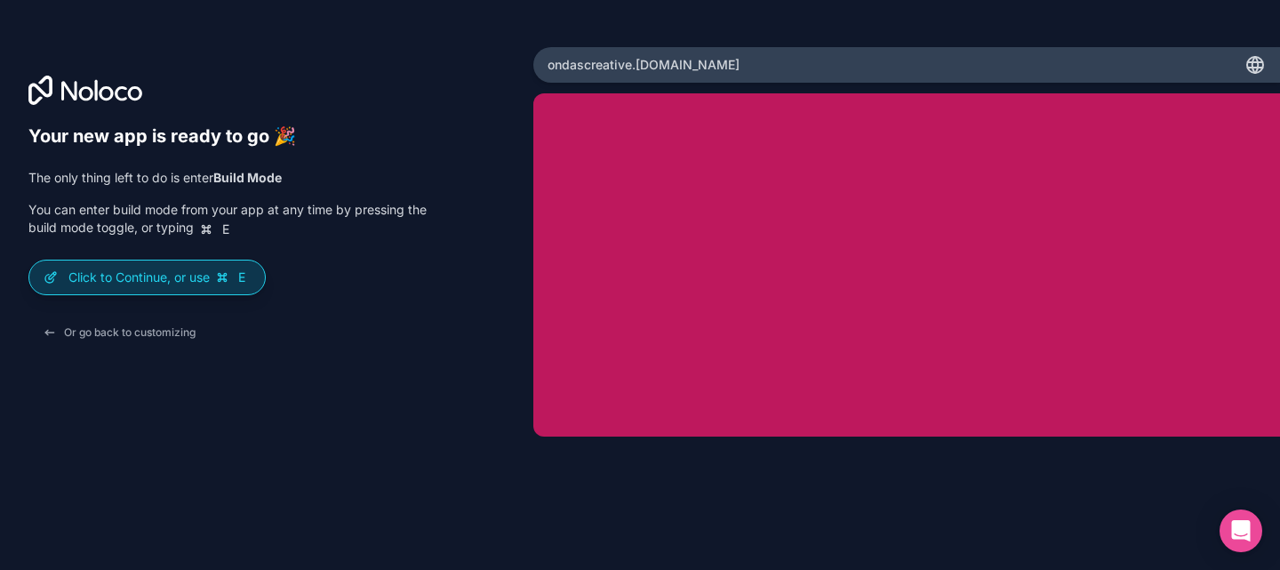
click at [199, 282] on p "Click to Continue, or use E" at bounding box center [159, 277] width 182 height 18
